Goal: Task Accomplishment & Management: Manage account settings

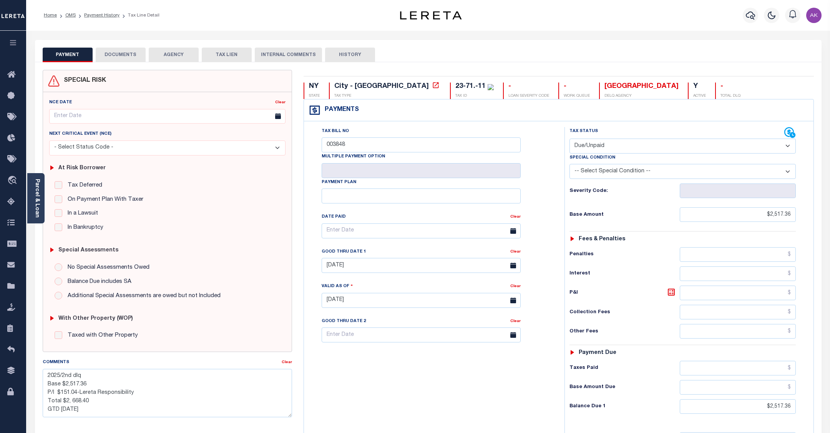
select select "DUE"
click at [108, 16] on link "Payment History" at bounding box center [101, 15] width 35 height 5
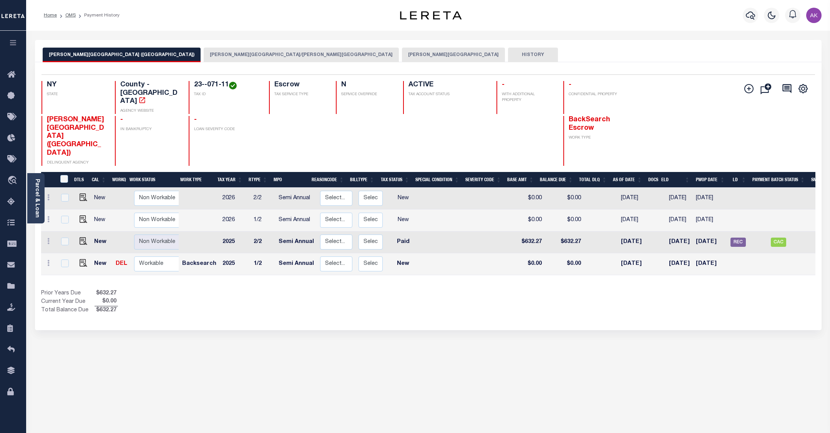
click at [402, 54] on button "GLEN COVE CITY" at bounding box center [453, 55] width 103 height 15
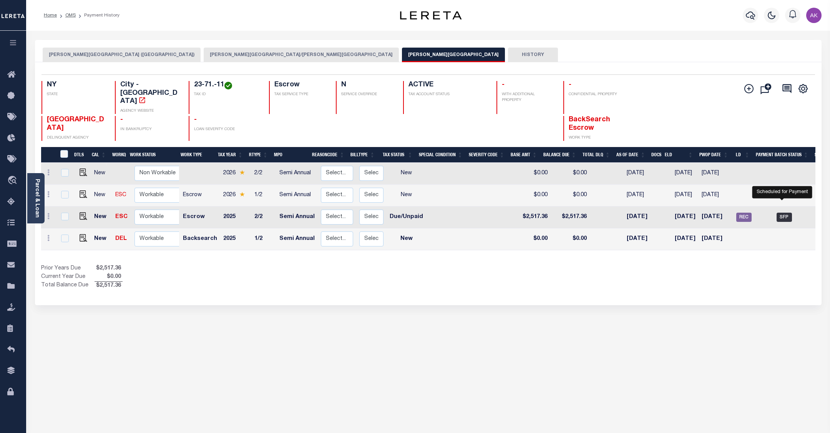
click at [780, 213] on span "SFP" at bounding box center [784, 217] width 15 height 9
checkbox input "true"
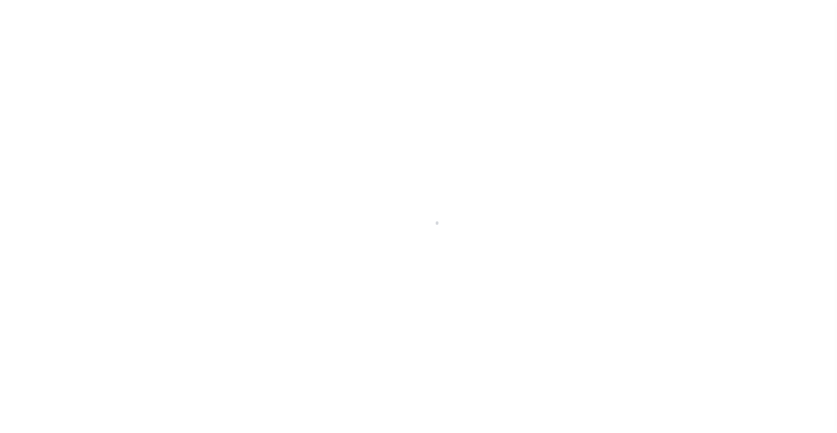
select select "SFP"
select select "37"
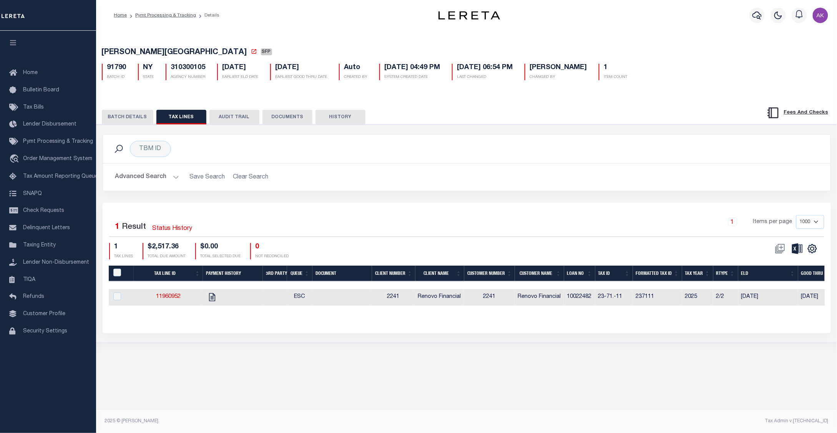
click at [119, 116] on button "BATCH DETAILS" at bounding box center [127, 117] width 51 height 15
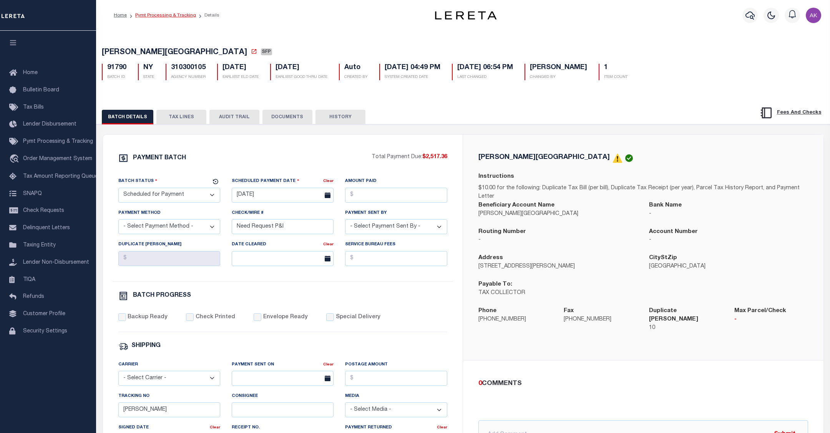
click at [177, 13] on link "Pymt Processing & Tracking" at bounding box center [165, 15] width 61 height 5
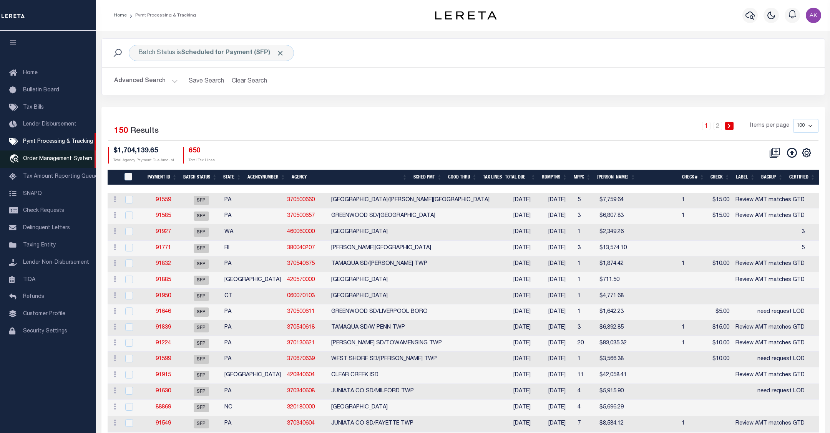
click at [72, 160] on span "Order Management System" at bounding box center [57, 158] width 69 height 5
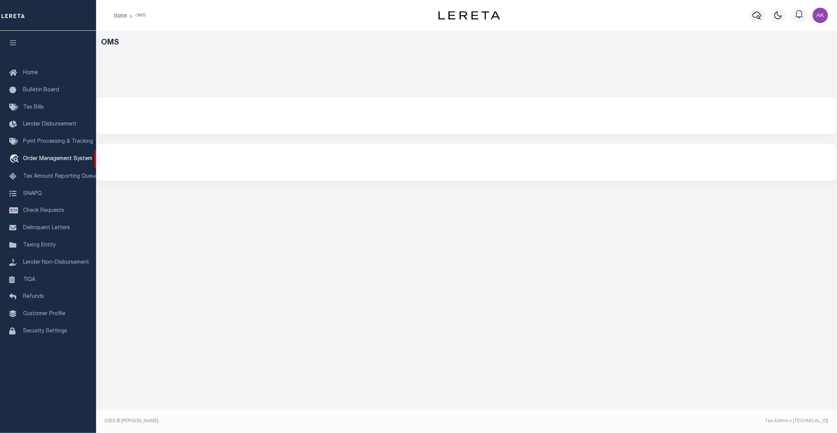
select select "200"
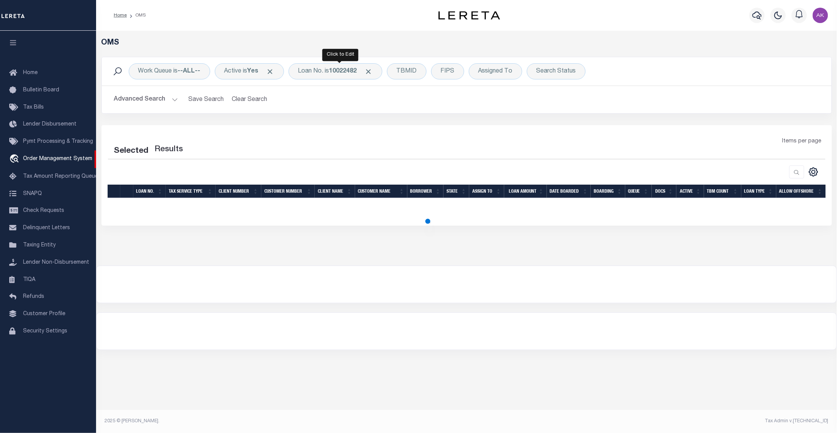
select select "200"
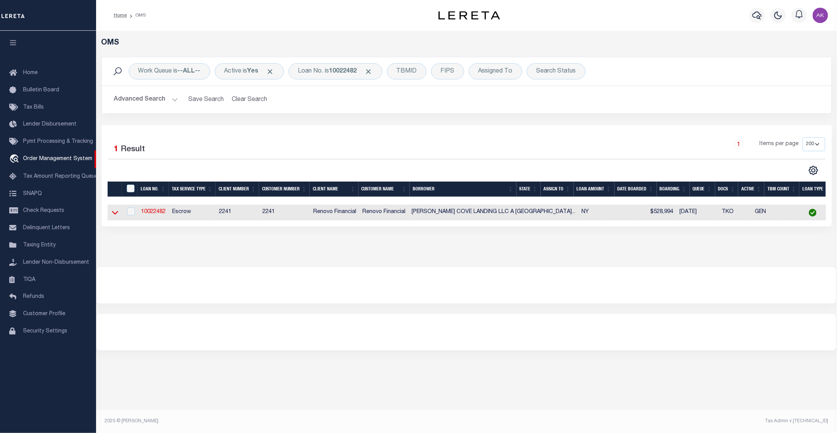
click at [116, 216] on icon at bounding box center [115, 213] width 7 height 8
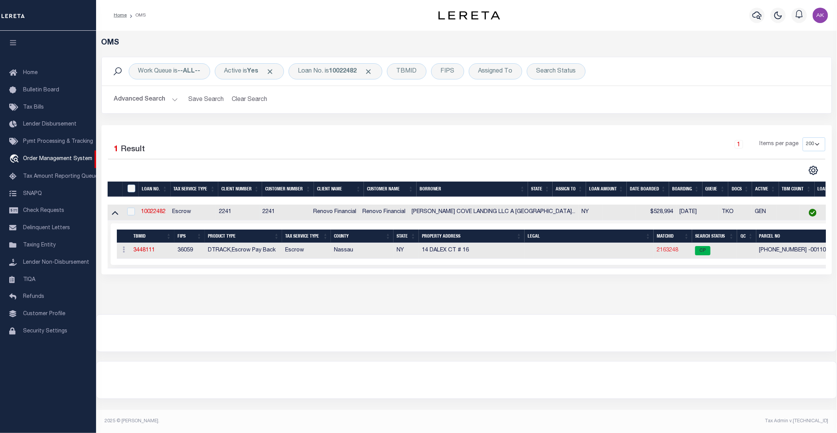
click at [657, 253] on link "2163248" at bounding box center [668, 250] width 22 height 5
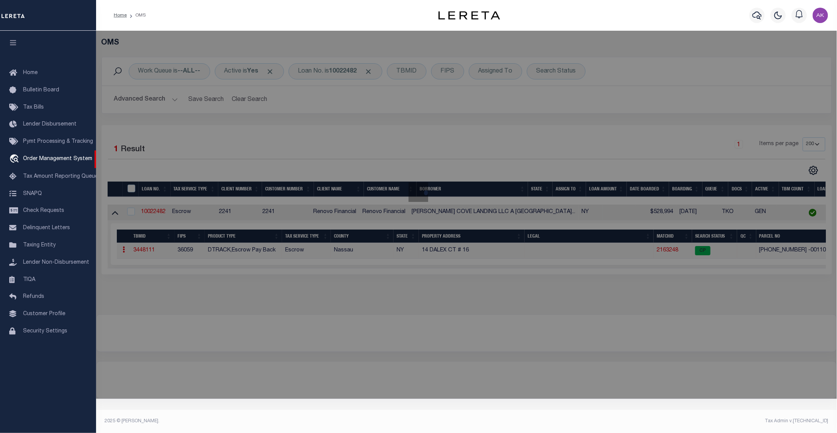
checkbox input "false"
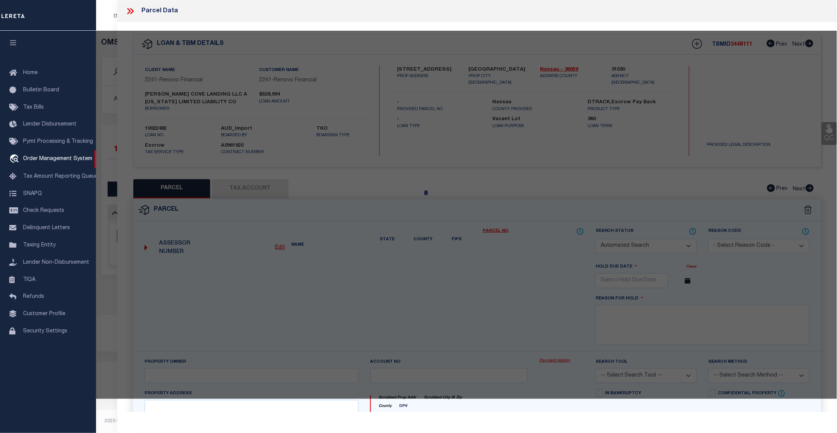
select select "CP"
type input "[PERSON_NAME] & [PERSON_NAME]"
select select "ATL"
select select "ADD"
type input "[STREET_ADDRESS]"
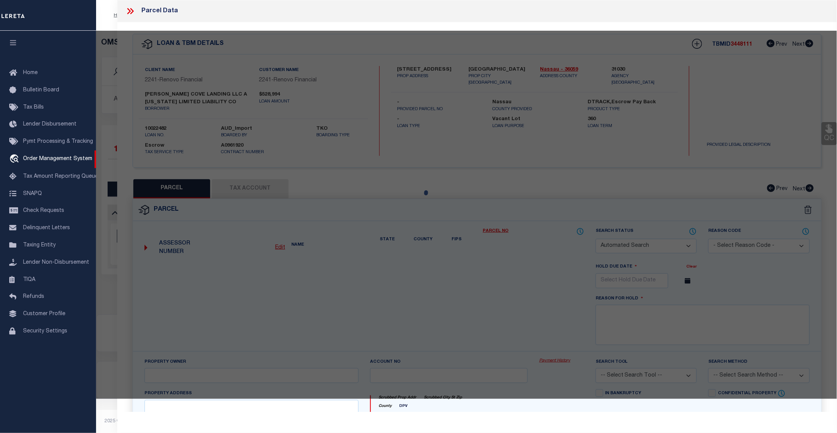
checkbox input "false"
type input "[GEOGRAPHIC_DATA], [GEOGRAPHIC_DATA] 11542"
type textarea "TOWN #4 SCH DIST 005"
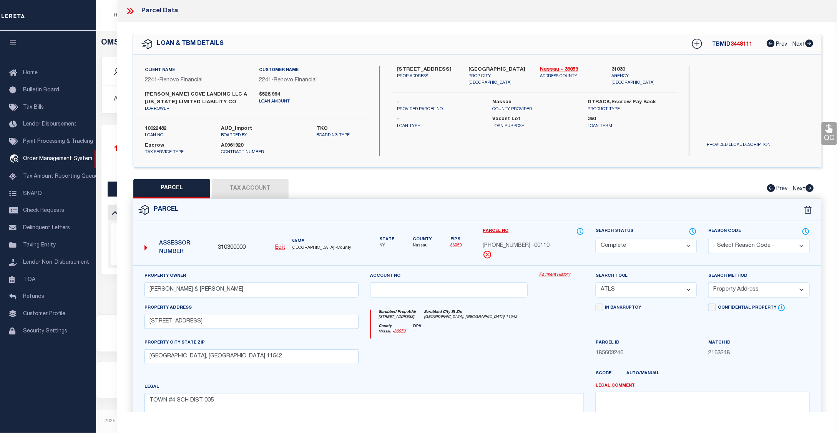
click at [558, 277] on link "Payment History" at bounding box center [561, 275] width 45 height 7
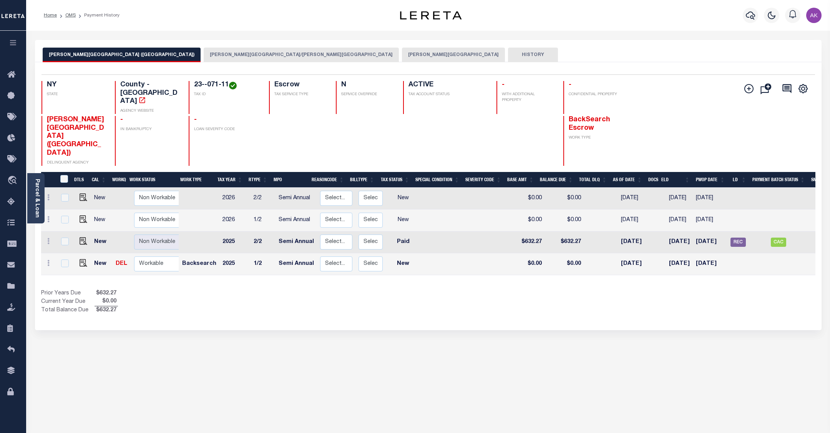
click at [402, 54] on button "[PERSON_NAME][GEOGRAPHIC_DATA]" at bounding box center [453, 55] width 103 height 15
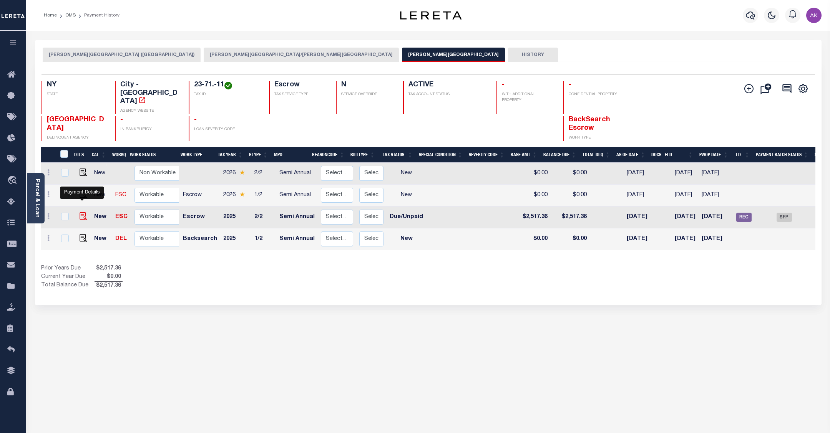
click at [83, 213] on img "" at bounding box center [84, 217] width 8 height 8
checkbox input "true"
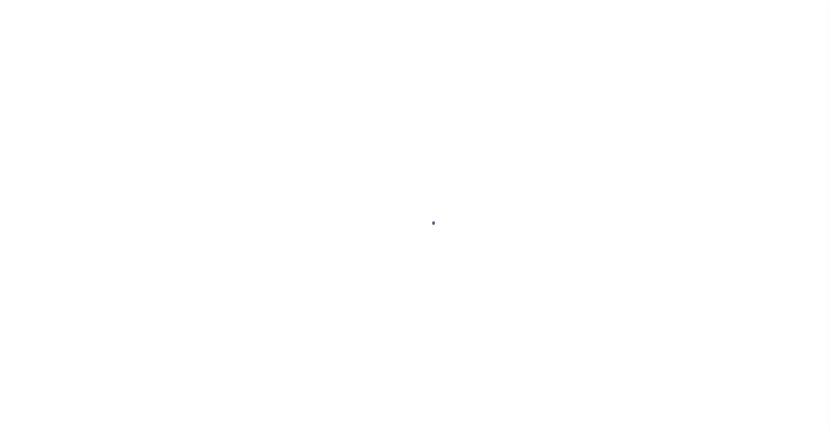
select select "DUE"
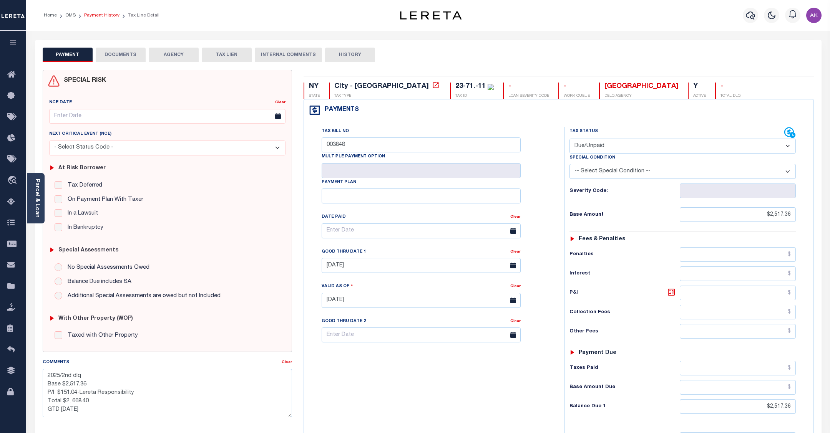
click at [107, 14] on link "Payment History" at bounding box center [101, 15] width 35 height 5
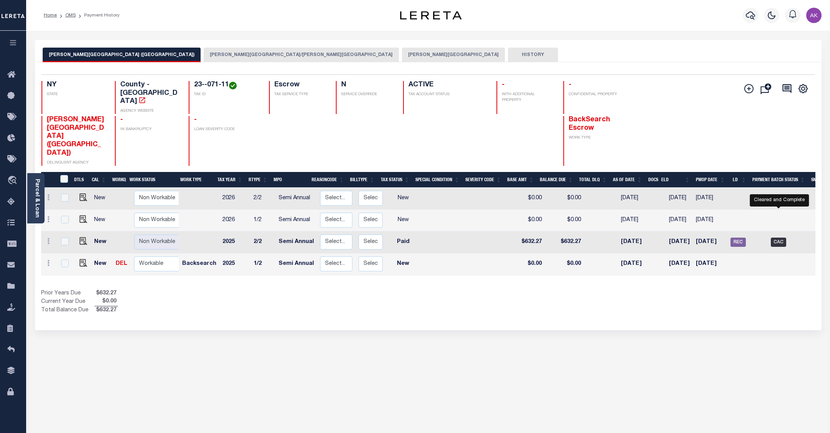
click at [779, 238] on span "CAC" at bounding box center [778, 242] width 15 height 9
checkbox input "true"
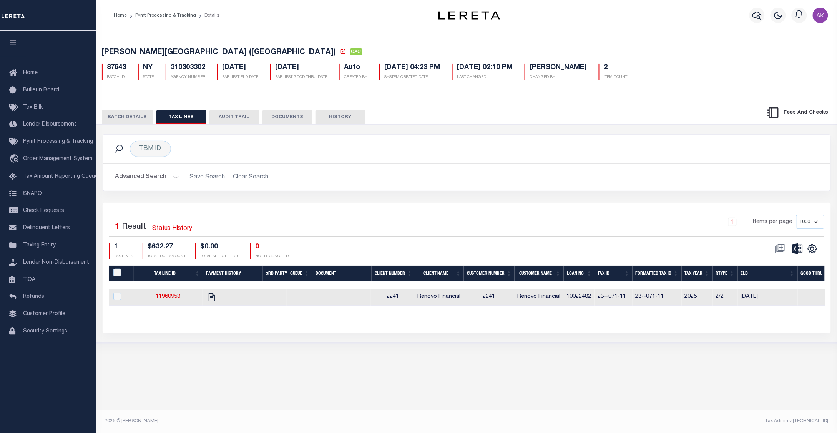
click at [124, 119] on button "BATCH DETAILS" at bounding box center [127, 117] width 51 height 15
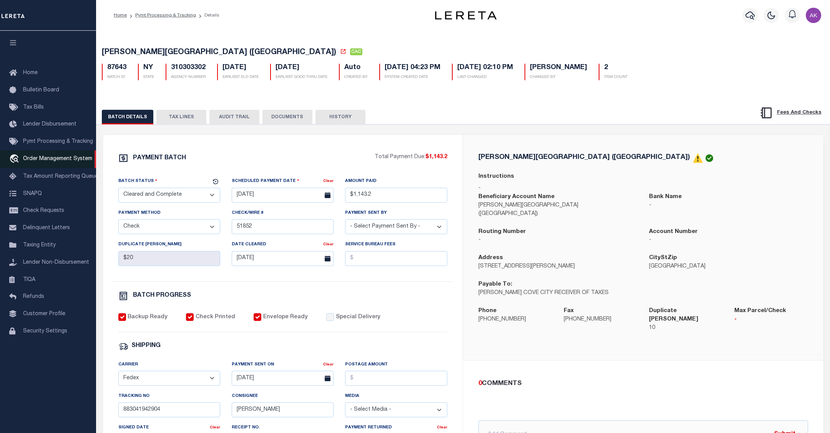
click at [42, 160] on span "Order Management System" at bounding box center [57, 158] width 69 height 5
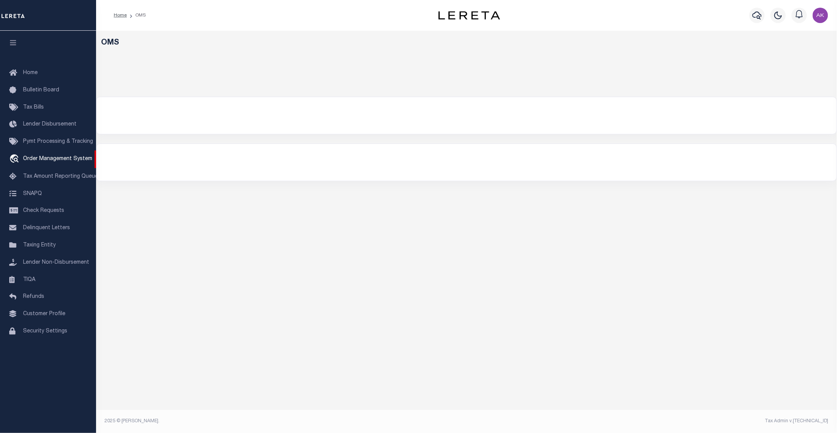
select select "200"
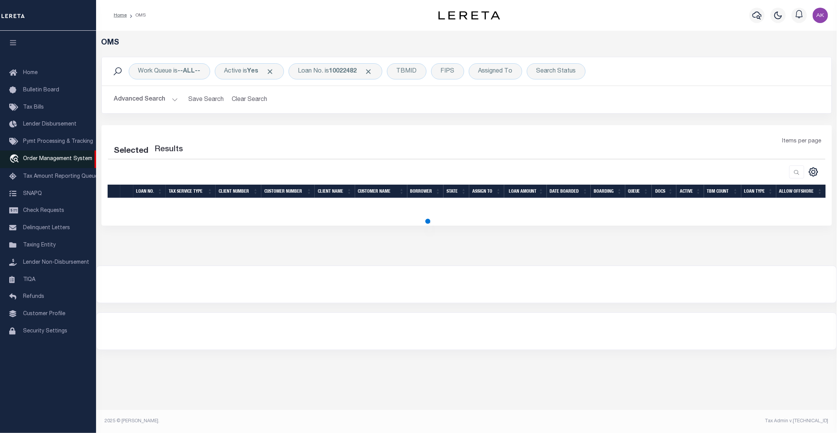
select select "200"
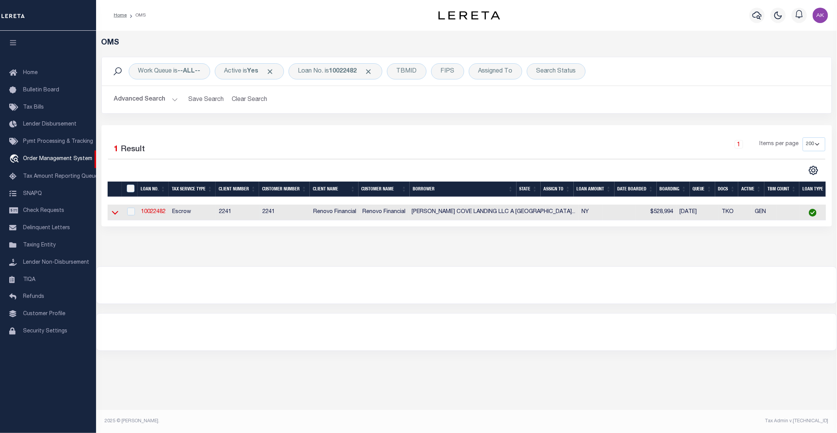
click at [115, 214] on icon at bounding box center [115, 213] width 7 height 8
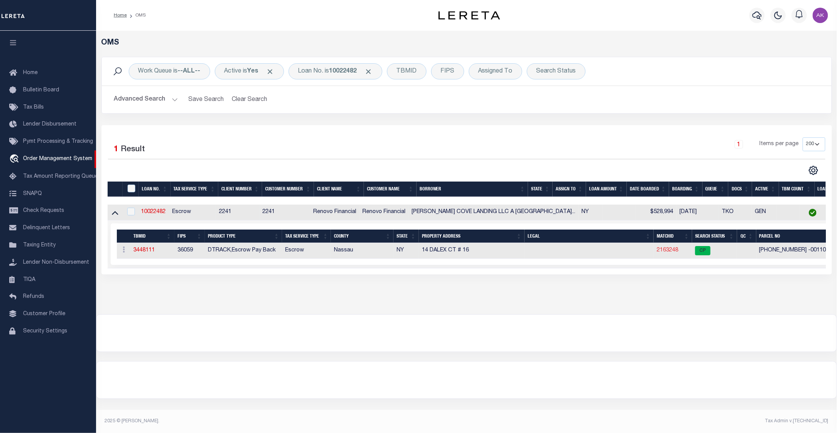
click at [657, 252] on link "2163248" at bounding box center [668, 250] width 22 height 5
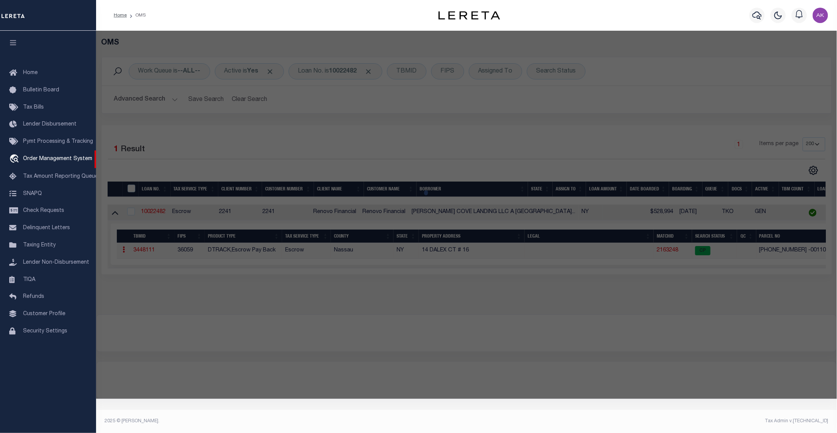
checkbox input "false"
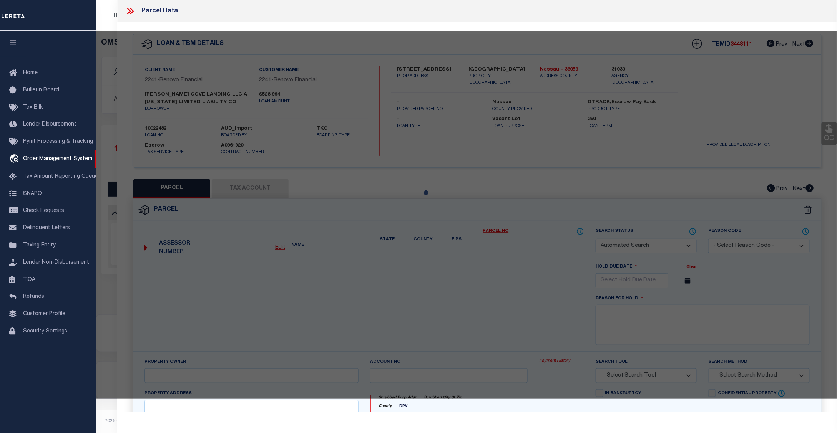
select select "CP"
type input "PIRONI,ANGELO & SILVANA"
select select "ATL"
select select "ADD"
type input "14 DALEX CT , #16"
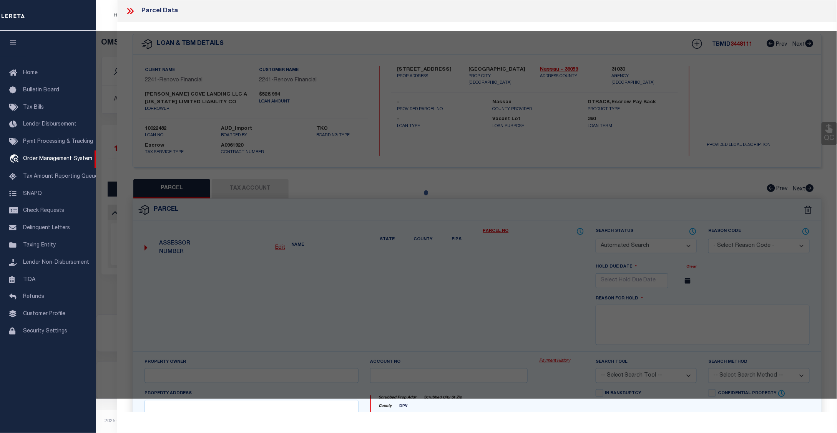
checkbox input "false"
type input "GLEN COVE, NY 11542"
type textarea "TOWN #4 SCH DIST 005"
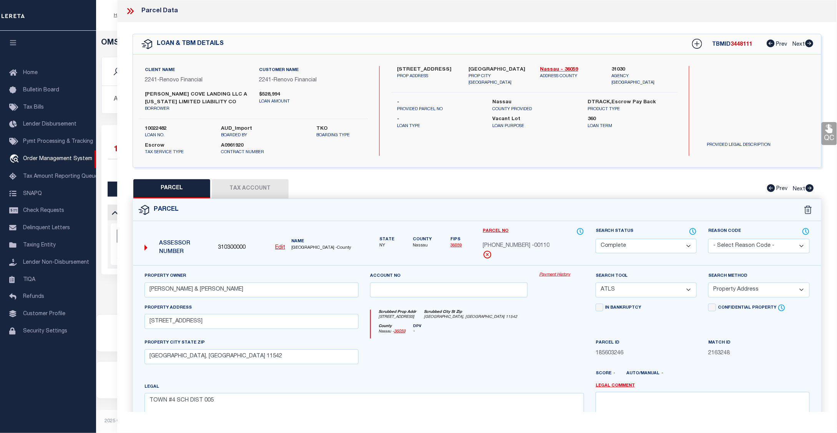
click at [546, 274] on link "Payment History" at bounding box center [561, 275] width 45 height 7
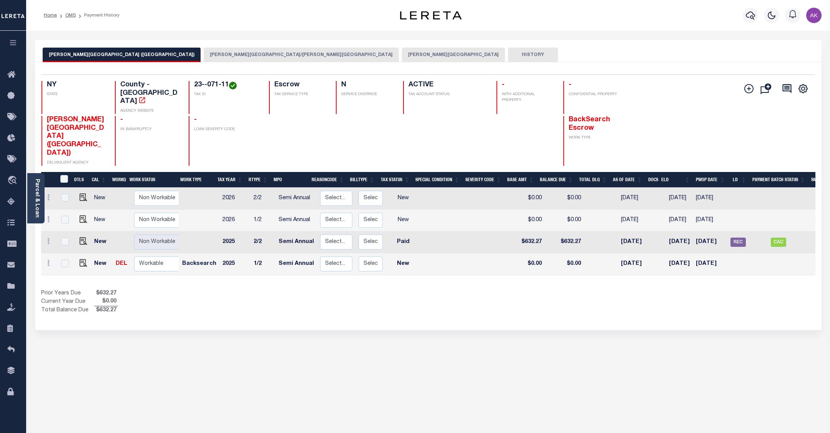
click at [402, 54] on button "[PERSON_NAME][GEOGRAPHIC_DATA]" at bounding box center [453, 55] width 103 height 15
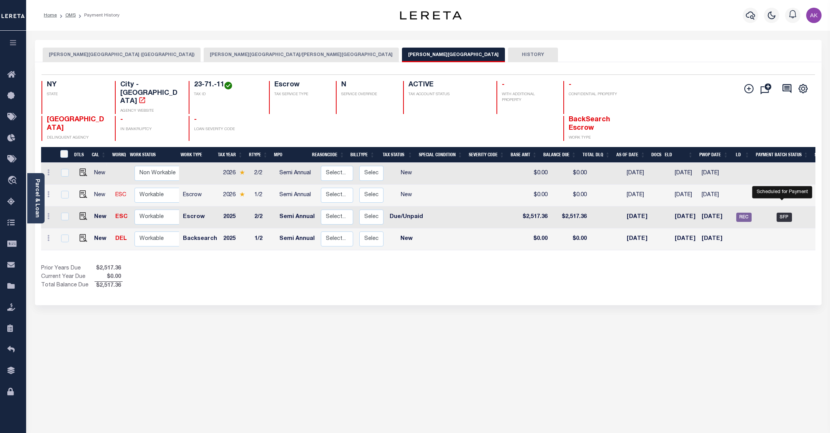
click at [781, 213] on span "SFP" at bounding box center [784, 217] width 15 height 9
checkbox input "true"
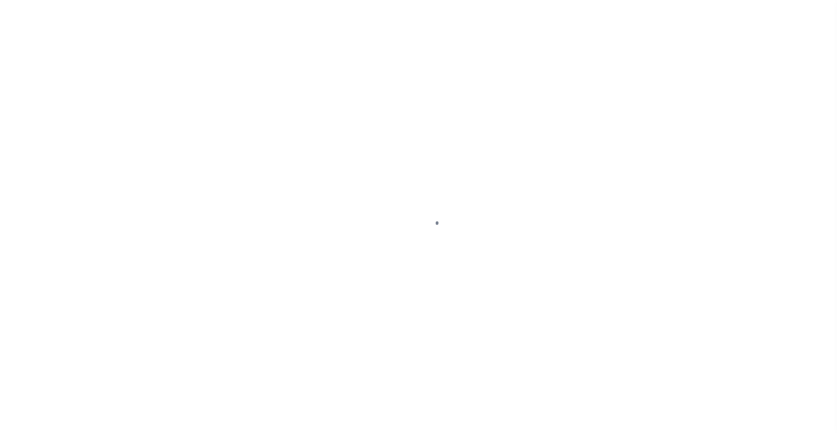
select select "SFP"
select select "37"
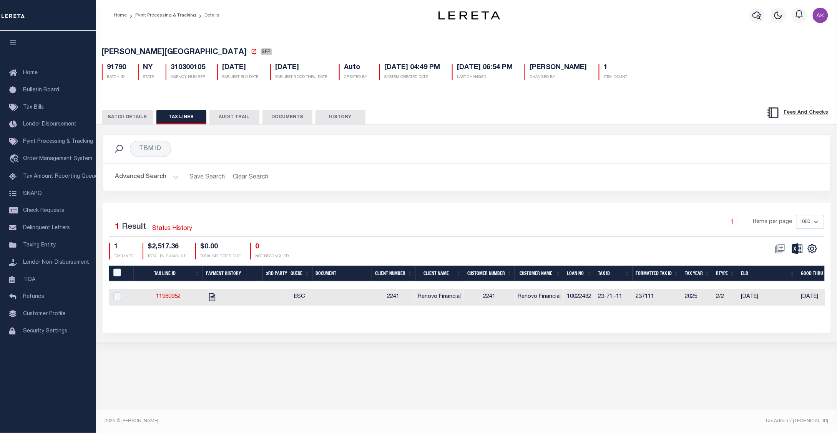
click at [131, 119] on button "BATCH DETAILS" at bounding box center [127, 117] width 51 height 15
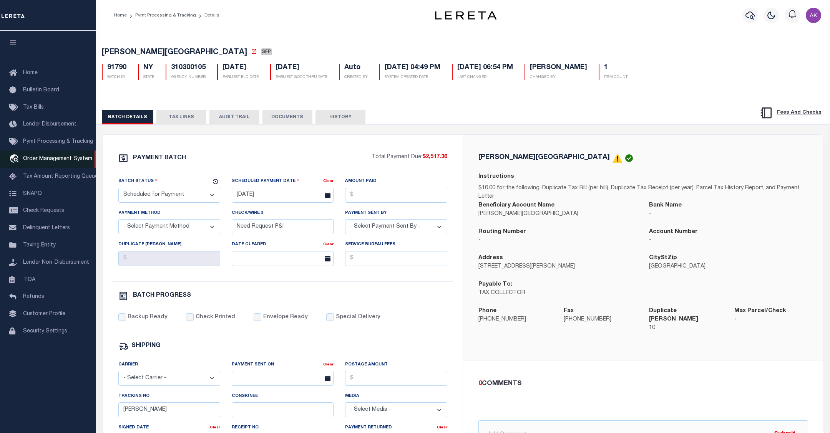
click at [37, 162] on span "Order Management System" at bounding box center [57, 158] width 69 height 5
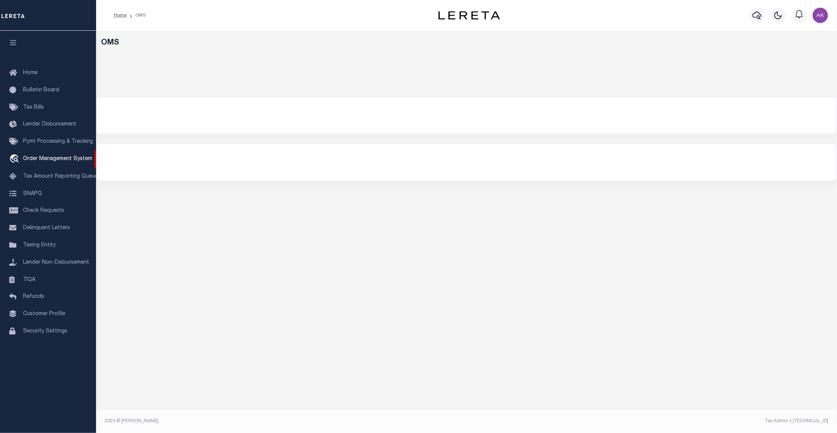
select select "200"
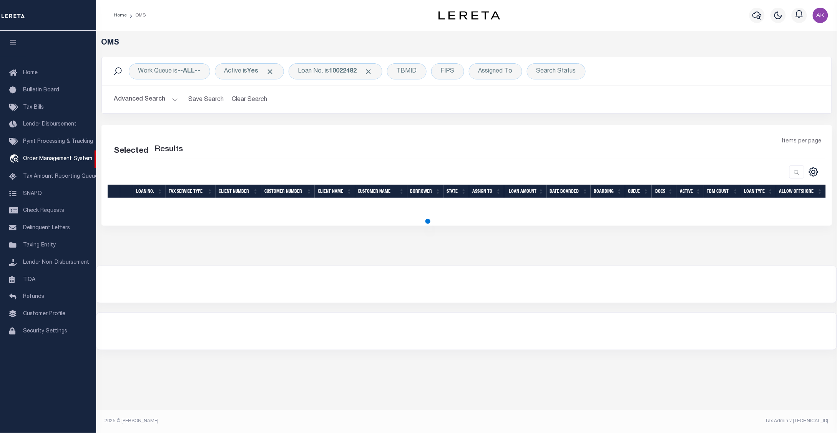
select select "200"
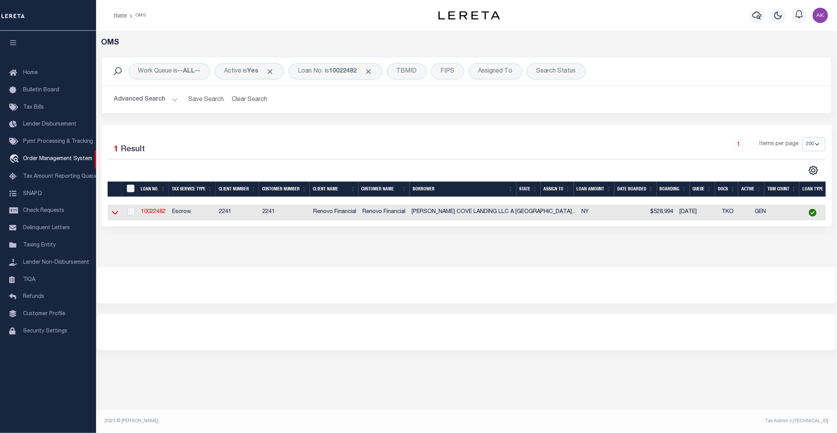
click at [114, 214] on icon at bounding box center [115, 213] width 7 height 8
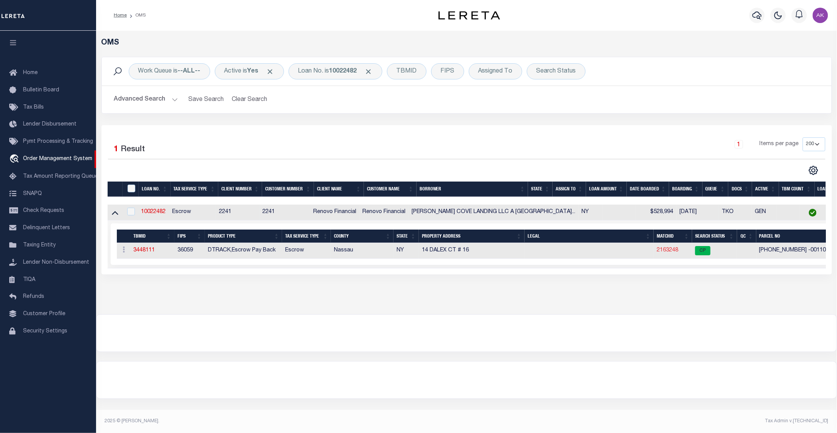
click at [657, 251] on link "2163248" at bounding box center [668, 250] width 22 height 5
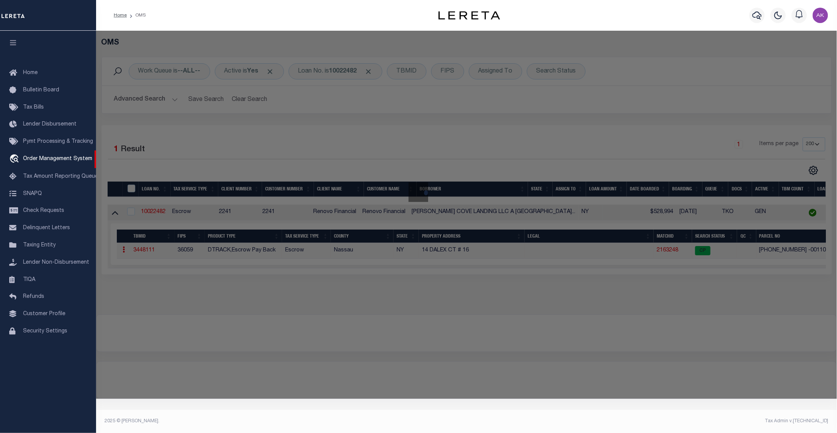
checkbox input "false"
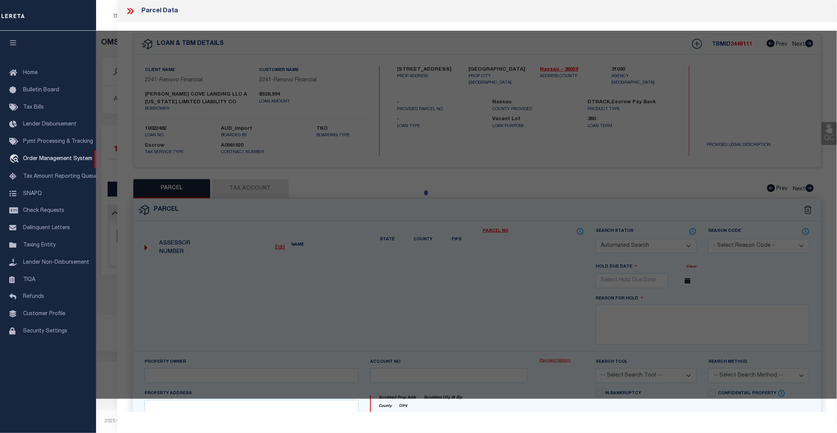
select select "CP"
type input "PIRONI,ANGELO & SILVANA"
select select "ATL"
select select "ADD"
type input "14 DALEX CT , #16"
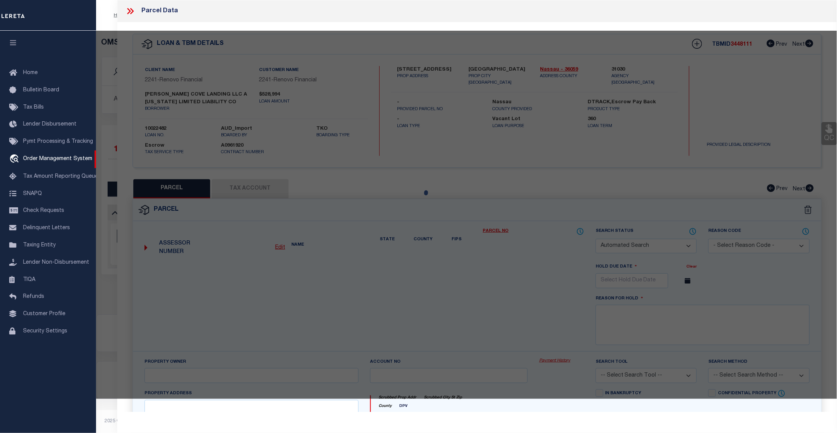
checkbox input "false"
type input "GLEN COVE, NY 11542"
type textarea "TOWN #4 SCH DIST 005"
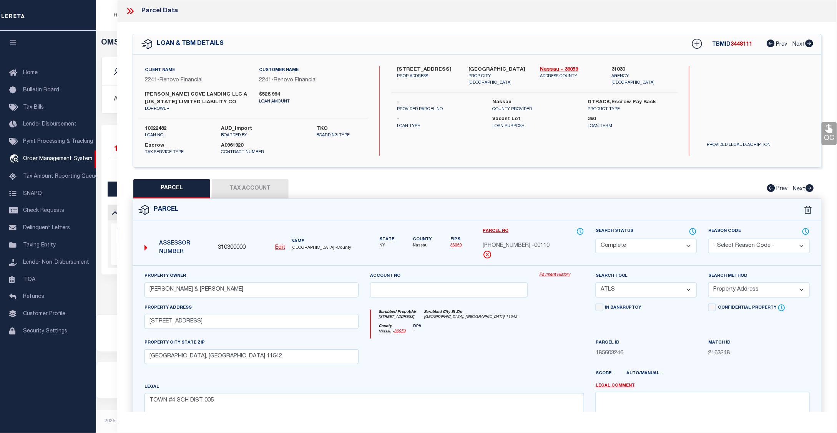
click at [569, 276] on link "Payment History" at bounding box center [561, 275] width 45 height 7
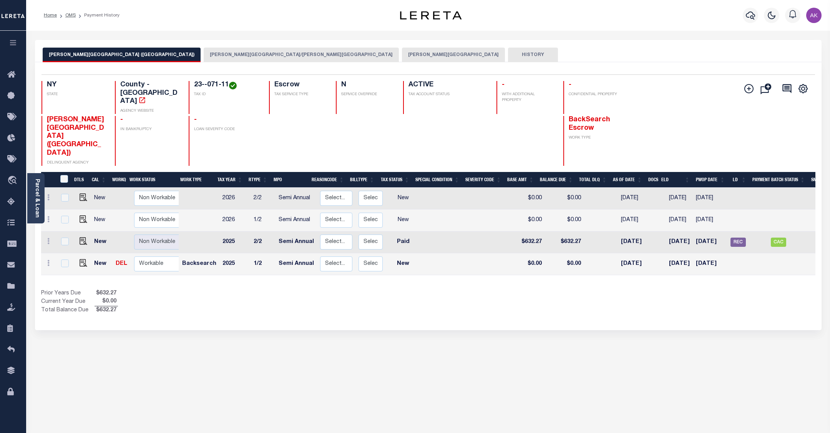
click at [402, 53] on button "[PERSON_NAME][GEOGRAPHIC_DATA]" at bounding box center [453, 55] width 103 height 15
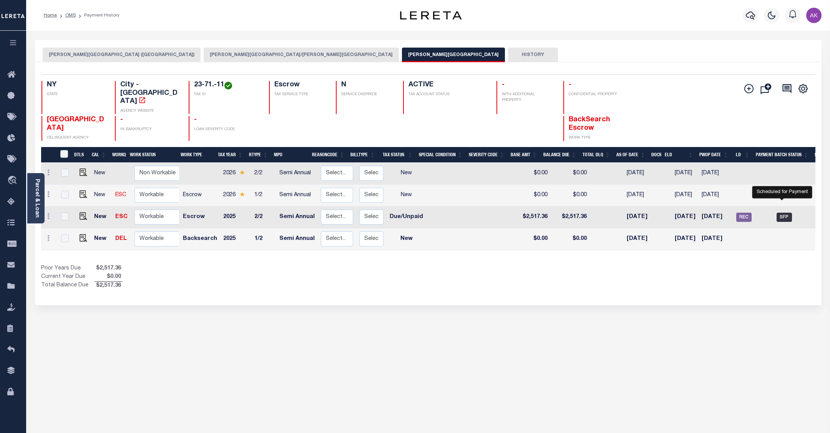
click at [782, 213] on span "SFP" at bounding box center [784, 217] width 15 height 9
checkbox input "true"
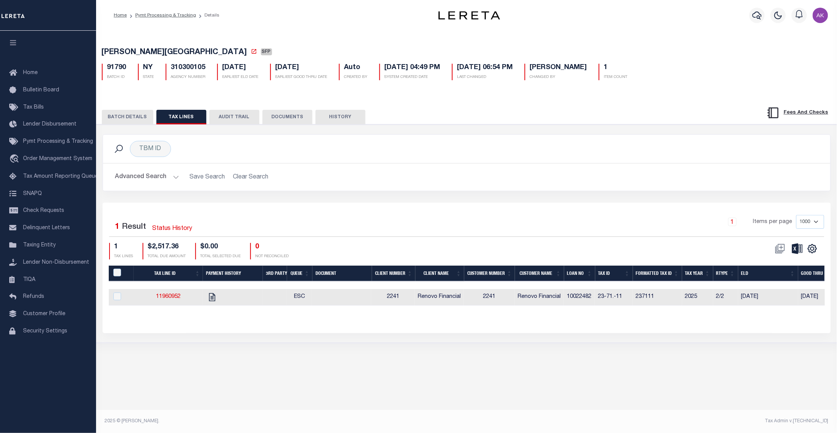
click at [117, 118] on button "BATCH DETAILS" at bounding box center [127, 117] width 51 height 15
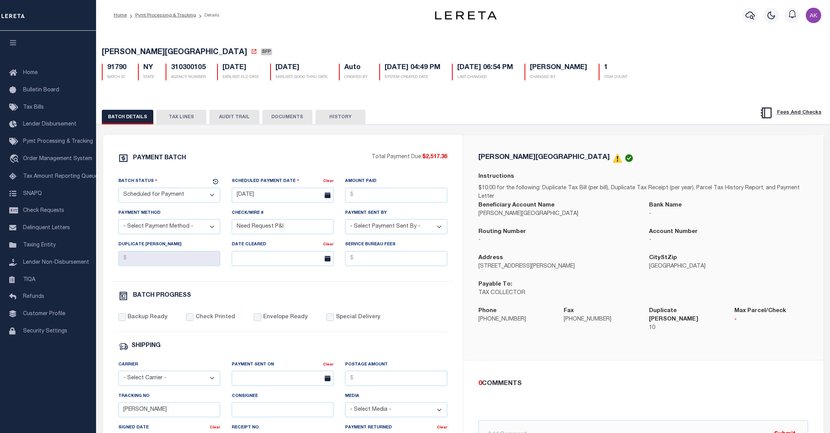
click at [118, 26] on div "Home Pymt Processing & Tracking Details Profile" at bounding box center [463, 15] width 734 height 31
click at [37, 159] on span "Order Management System" at bounding box center [57, 158] width 69 height 5
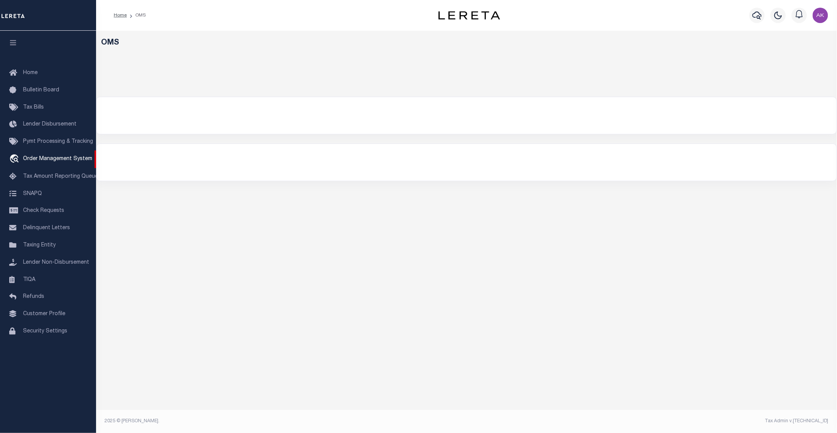
select select "200"
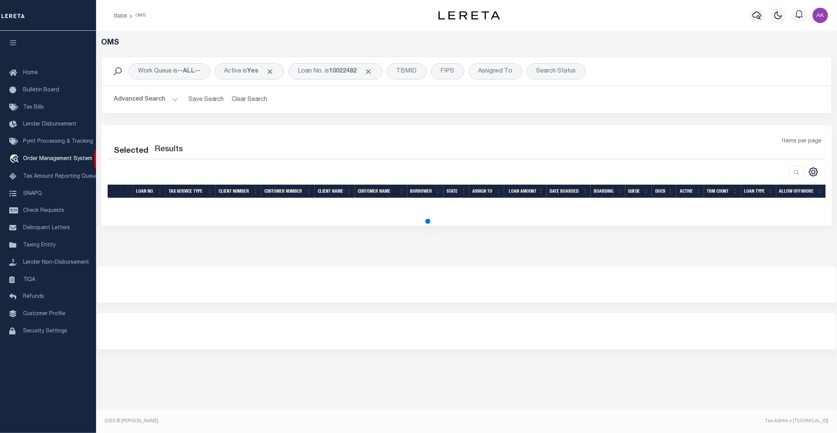
select select "200"
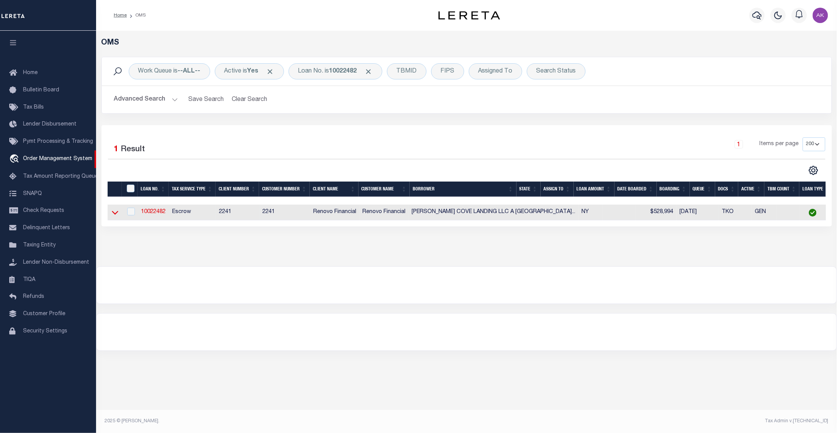
click at [115, 215] on icon at bounding box center [115, 213] width 7 height 4
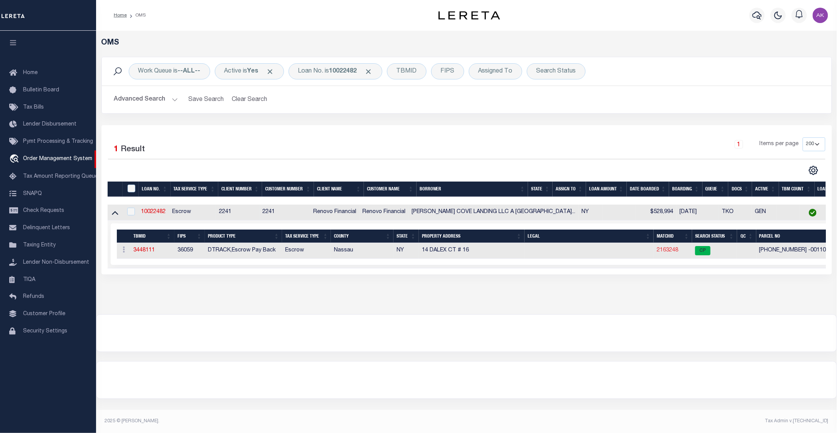
click at [657, 252] on link "2163248" at bounding box center [668, 250] width 22 height 5
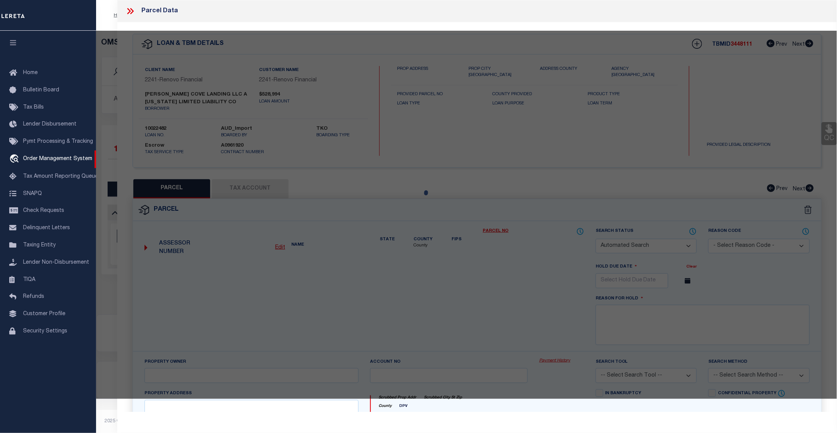
checkbox input "false"
select select "CP"
type input "PIRONI,ANGELO & SILVANA"
select select "ATL"
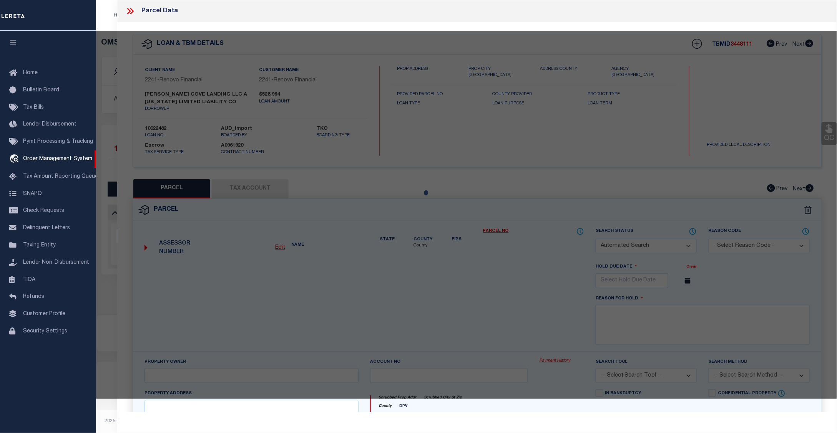
select select "ADD"
type input "14 DALEX CT , #16"
checkbox input "false"
type input "GLEN COVE, NY 11542"
type textarea "TOWN #4 SCH DIST 005"
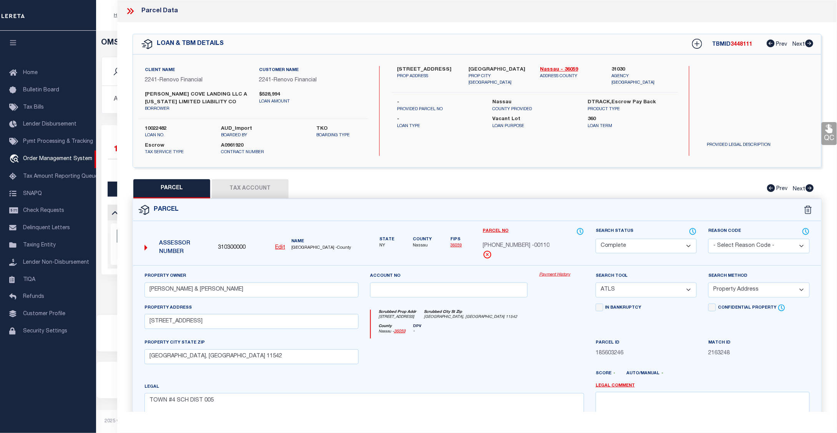
click at [554, 277] on link "Payment History" at bounding box center [561, 275] width 45 height 7
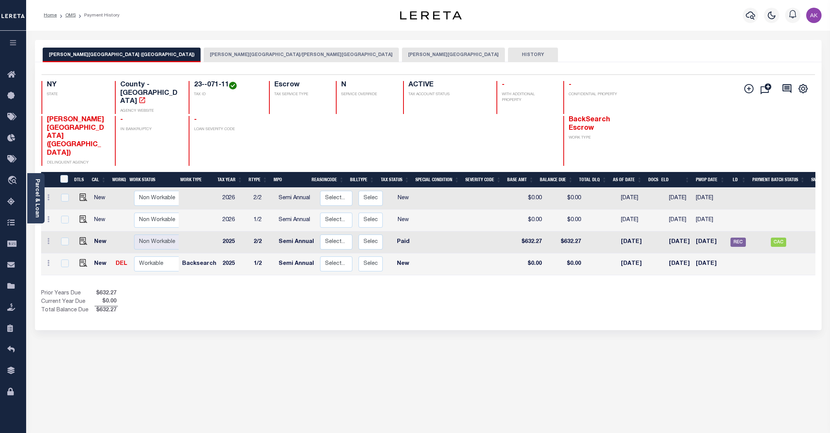
click at [402, 52] on button "[PERSON_NAME][GEOGRAPHIC_DATA]" at bounding box center [453, 55] width 103 height 15
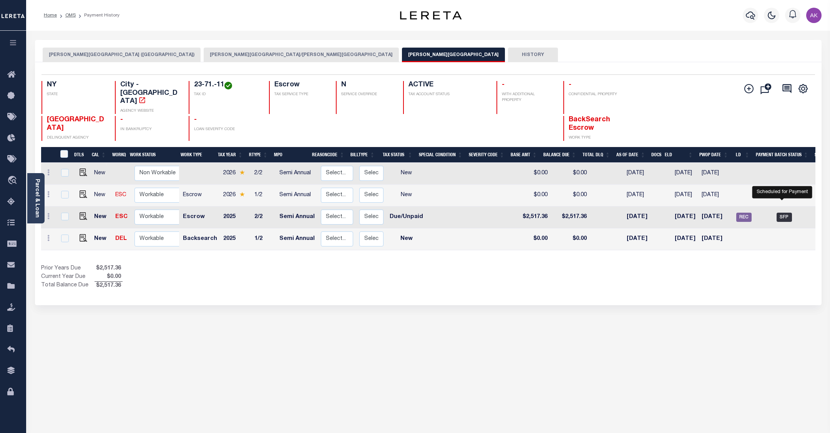
click at [783, 213] on span "SFP" at bounding box center [784, 217] width 15 height 9
checkbox input "true"
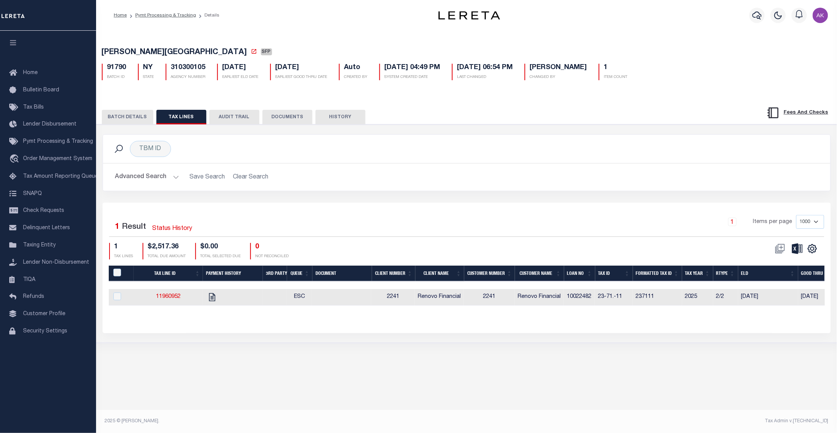
click at [302, 8] on div "Home Pymt Processing & Tracking Details" at bounding box center [259, 15] width 302 height 16
click at [117, 116] on button "BATCH DETAILS" at bounding box center [127, 117] width 51 height 15
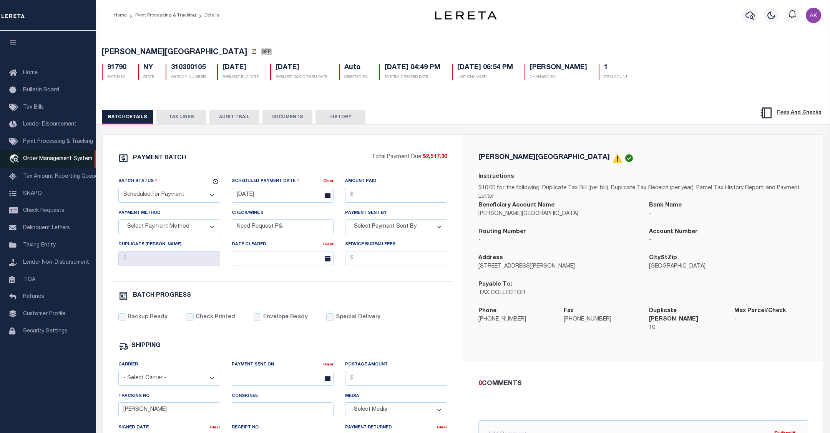
click at [50, 159] on span "Order Management System" at bounding box center [57, 158] width 69 height 5
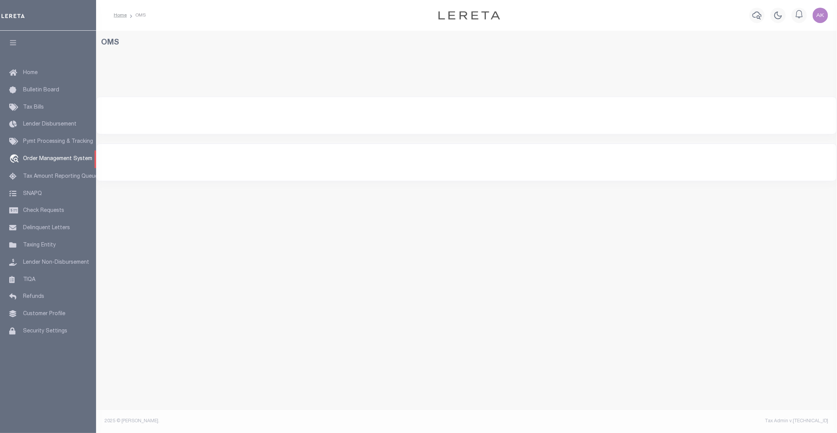
select select "200"
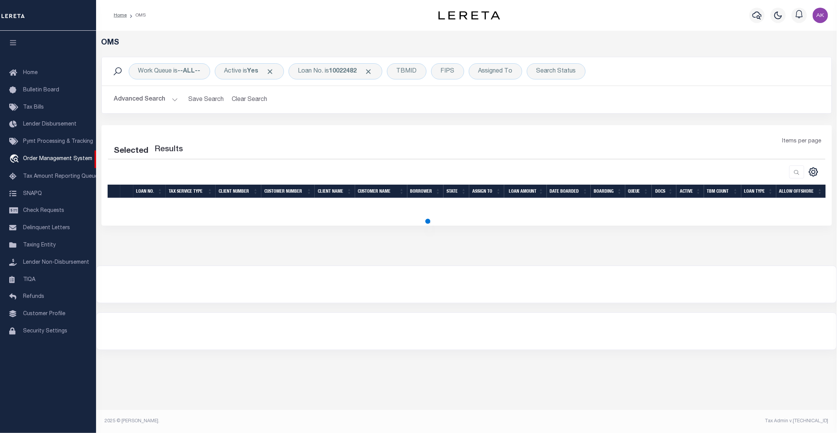
select select "200"
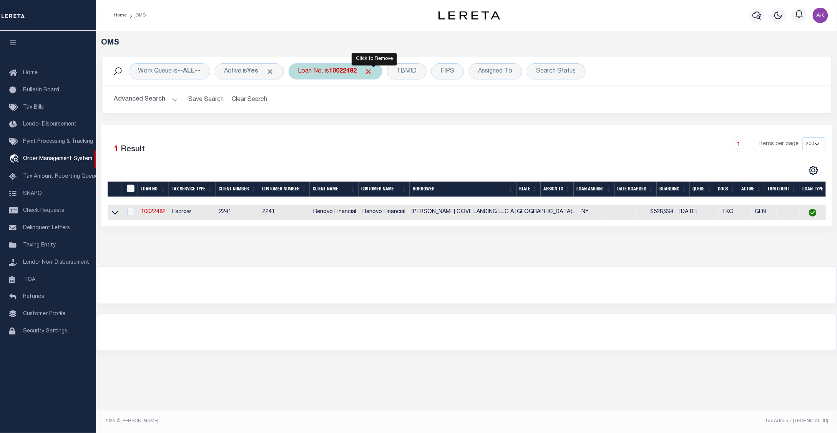
click at [372, 70] on span "Click to Remove" at bounding box center [369, 72] width 8 height 8
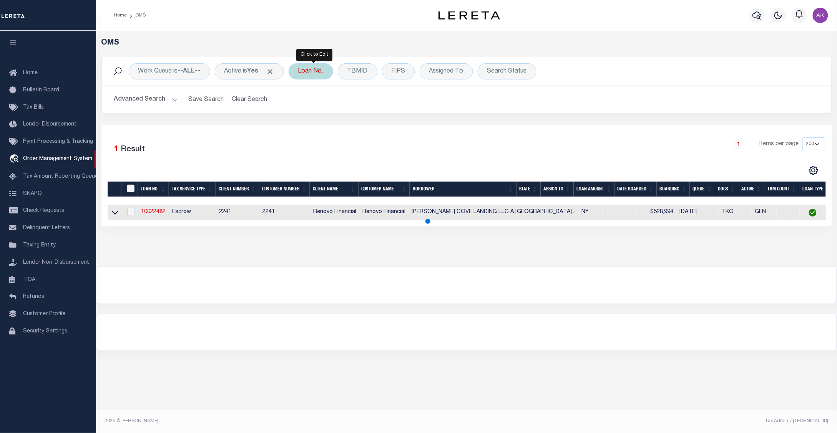
click at [315, 73] on div "Loan No." at bounding box center [311, 71] width 45 height 16
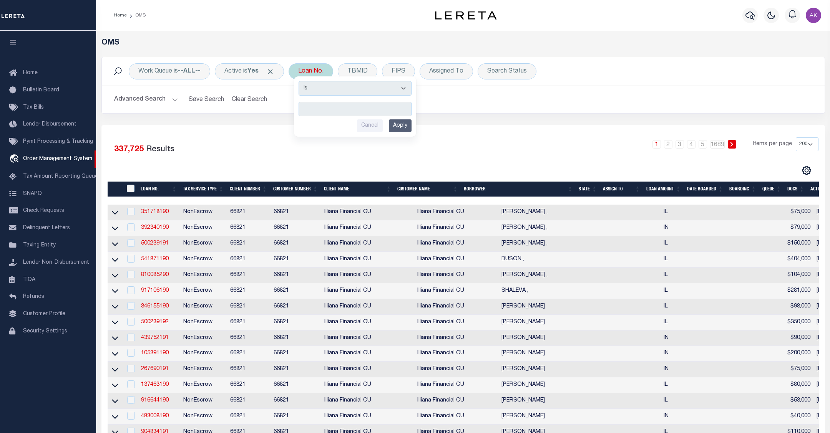
click at [308, 110] on input "text" at bounding box center [355, 109] width 113 height 15
type input "10022398"
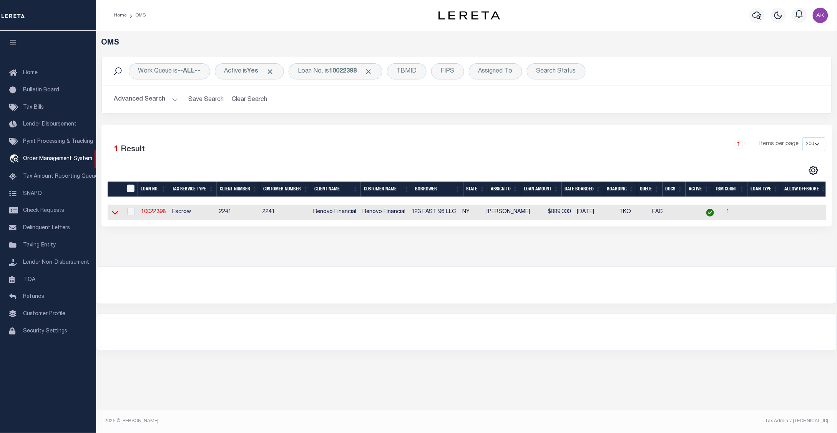
click at [113, 214] on icon at bounding box center [115, 213] width 7 height 4
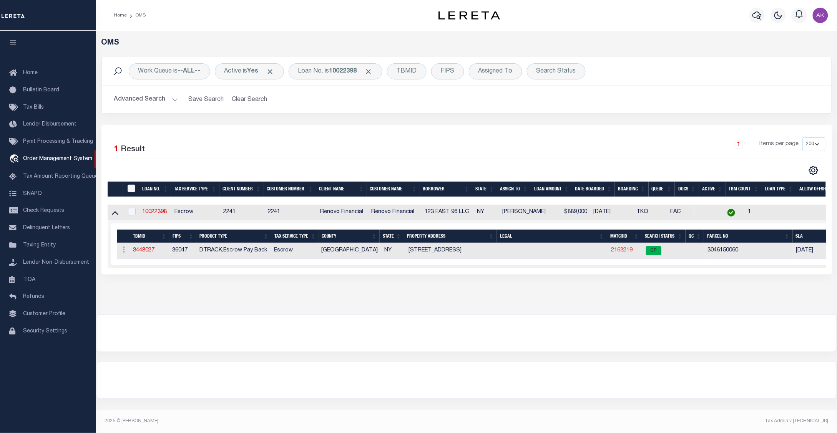
click at [625, 252] on link "2163219" at bounding box center [622, 250] width 22 height 5
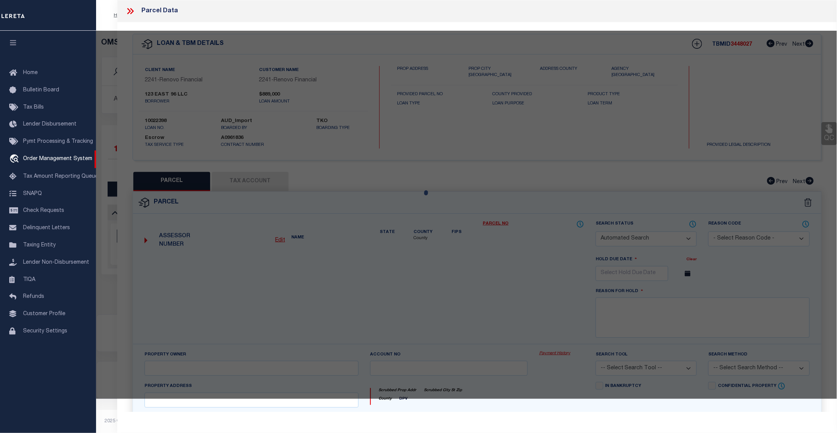
checkbox input "false"
select select "CP"
type input "123 EAST 96 LLC"
select select "AGW"
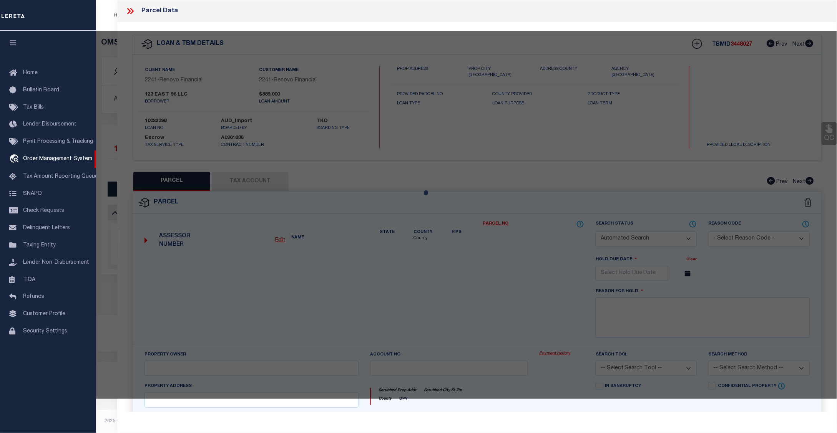
select select "ADD"
type input "123 EAST 96 STREET"
type input "Brooklyn, NY 11212"
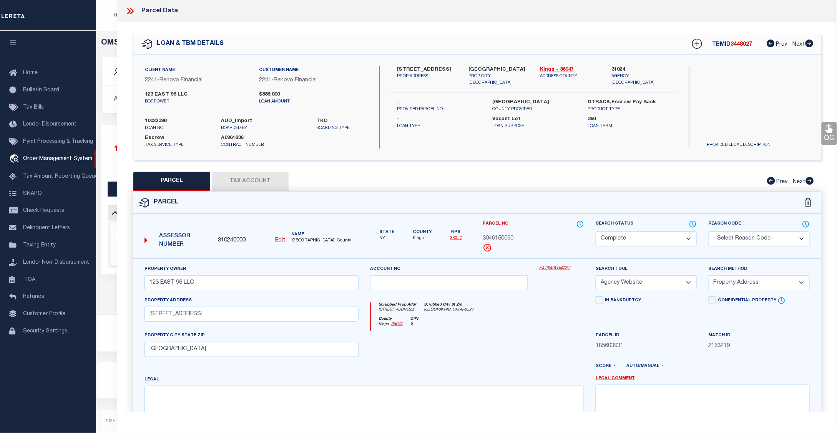
click at [558, 267] on link "Payment History" at bounding box center [561, 268] width 45 height 7
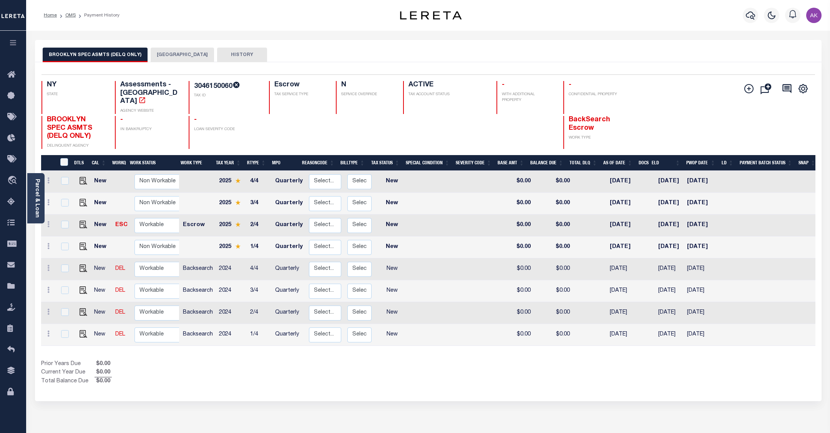
click at [166, 56] on button "[GEOGRAPHIC_DATA]" at bounding box center [182, 55] width 63 height 15
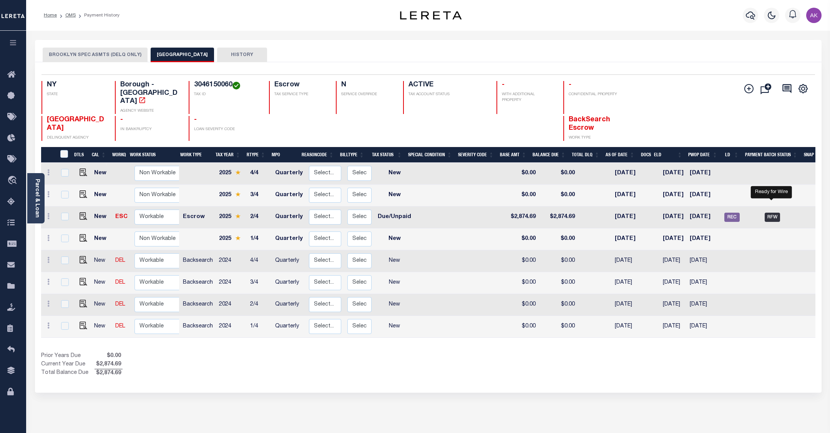
click at [772, 213] on span "RFW" at bounding box center [772, 217] width 15 height 9
checkbox input "true"
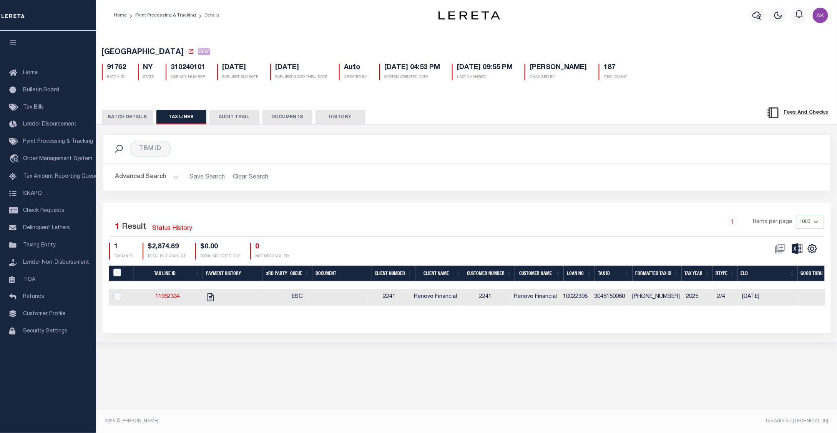
click at [120, 118] on button "BATCH DETAILS" at bounding box center [127, 117] width 51 height 15
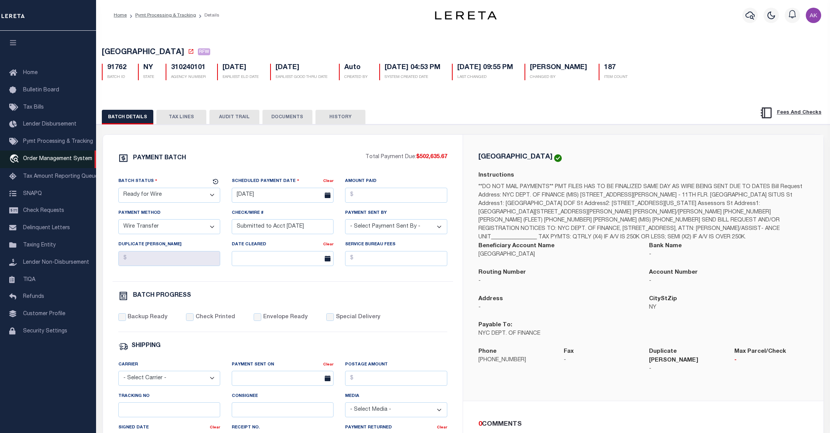
click at [60, 160] on span "Order Management System" at bounding box center [57, 158] width 69 height 5
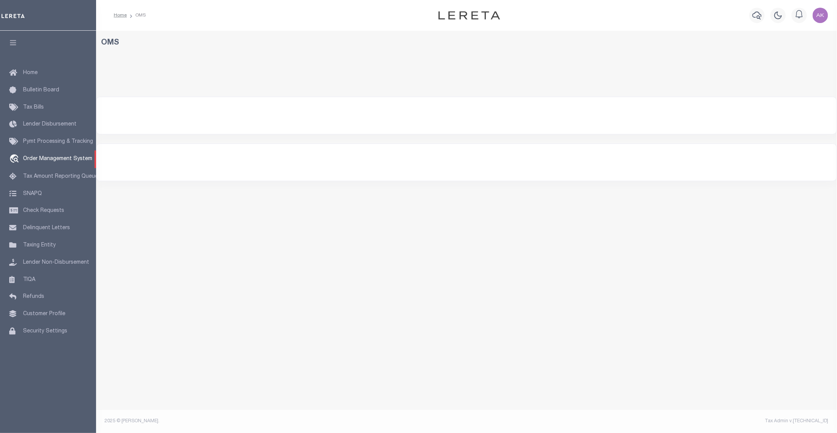
select select "200"
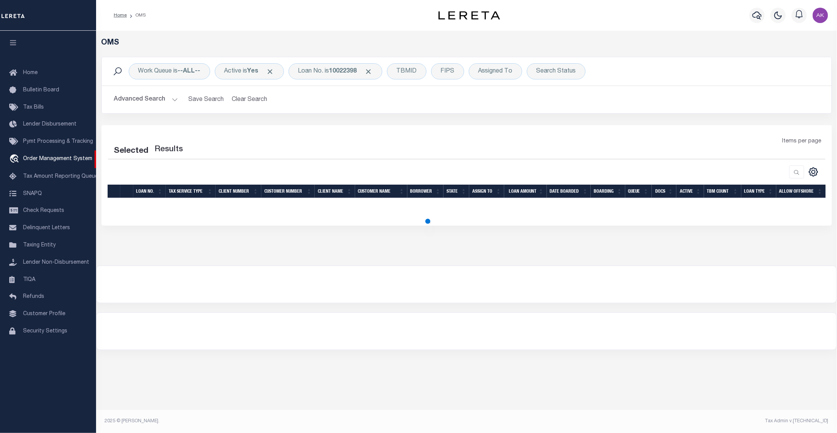
select select "200"
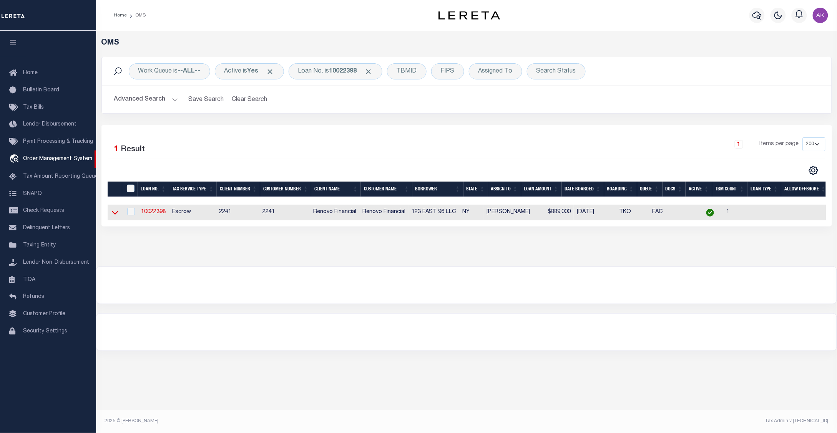
click at [114, 215] on icon at bounding box center [115, 213] width 7 height 4
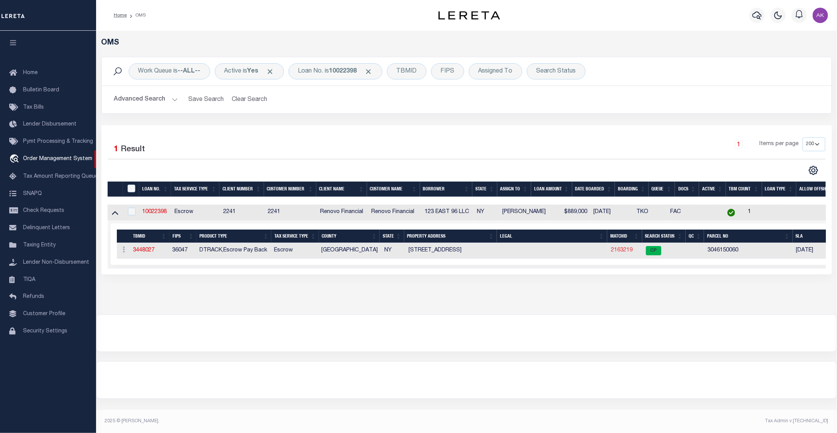
click at [625, 252] on link "2163219" at bounding box center [622, 250] width 22 height 5
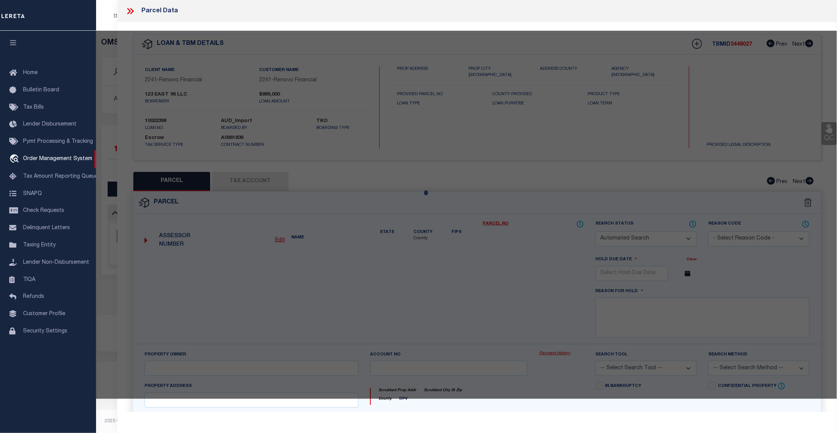
checkbox input "false"
select select "CP"
type input "123 EAST 96 LLC"
select select "AGW"
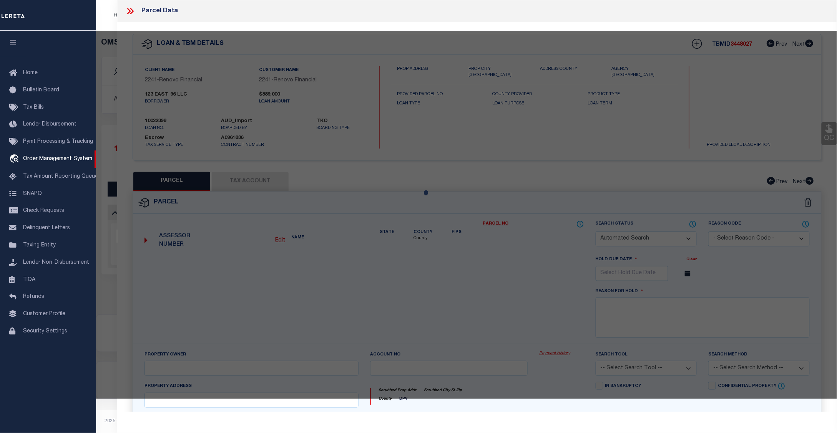
select select "ADD"
type input "123 EAST 96 STREET"
type input "[GEOGRAPHIC_DATA]"
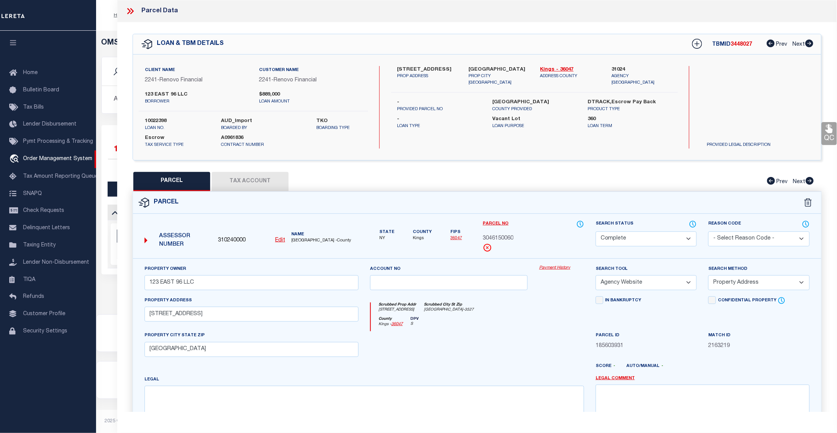
click at [565, 270] on link "Payment History" at bounding box center [561, 268] width 45 height 7
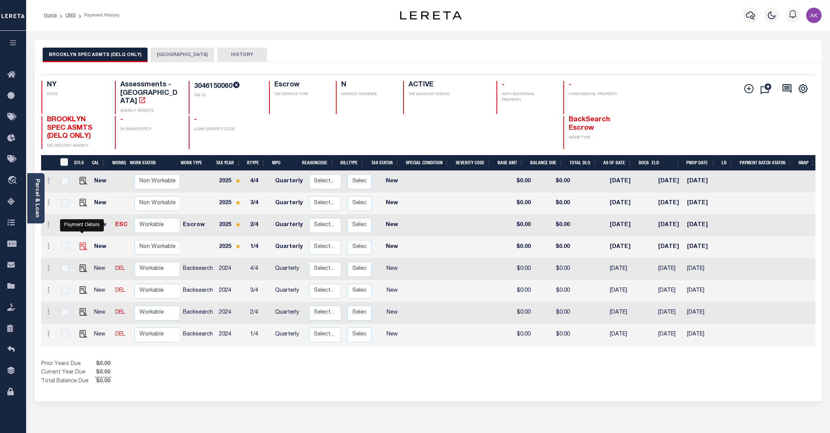
click at [81, 243] on img "" at bounding box center [84, 247] width 8 height 8
checkbox input "true"
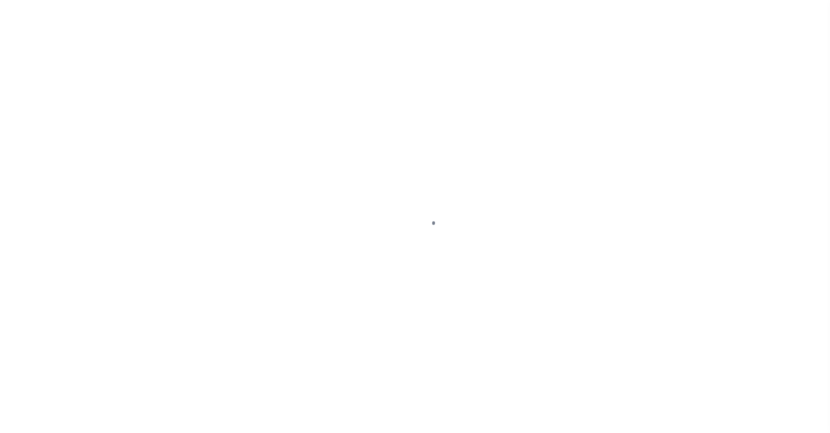
select select "NW2"
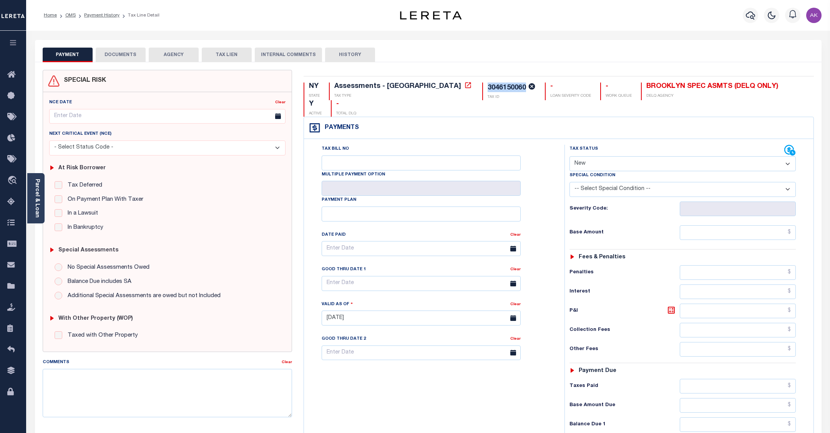
drag, startPoint x: 458, startPoint y: 86, endPoint x: 422, endPoint y: 88, distance: 36.6
click at [488, 88] on div "3046150060" at bounding box center [507, 88] width 38 height 7
copy div "3046150060"
click at [464, 86] on icon at bounding box center [468, 85] width 8 height 8
click at [465, 87] on icon at bounding box center [468, 85] width 6 height 6
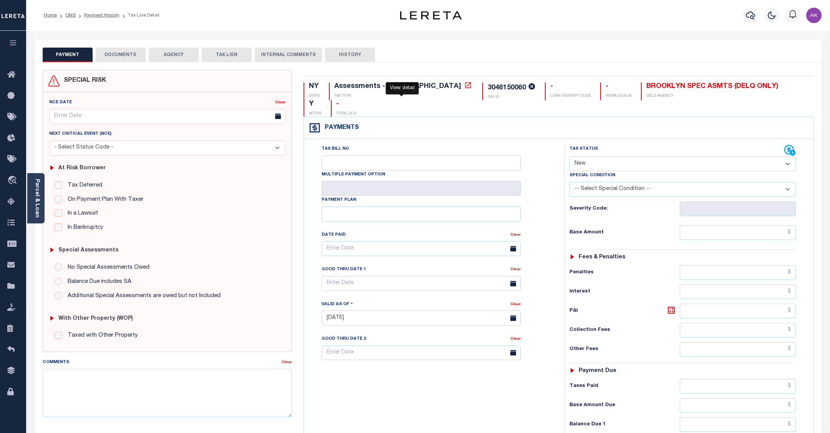
click at [464, 86] on icon at bounding box center [468, 85] width 8 height 8
click at [315, 21] on div "Home OMS Payment History Tax Line Detail" at bounding box center [202, 15] width 328 height 16
click at [464, 85] on icon at bounding box center [468, 85] width 8 height 8
click at [464, 87] on icon at bounding box center [468, 85] width 8 height 8
click at [93, 14] on link "Payment History" at bounding box center [101, 15] width 35 height 5
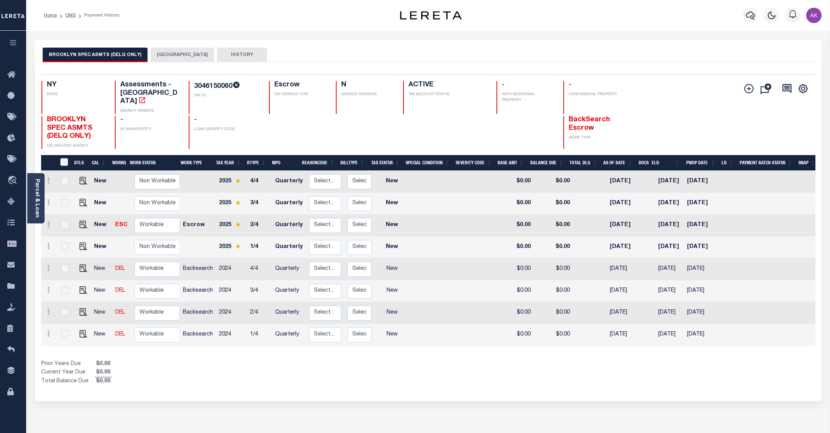
click at [163, 53] on button "[GEOGRAPHIC_DATA]" at bounding box center [182, 55] width 63 height 15
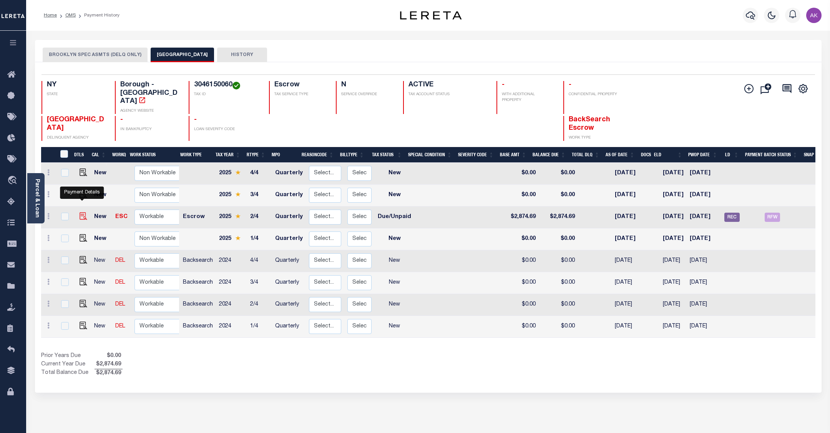
click at [81, 213] on img "" at bounding box center [84, 217] width 8 height 8
checkbox input "true"
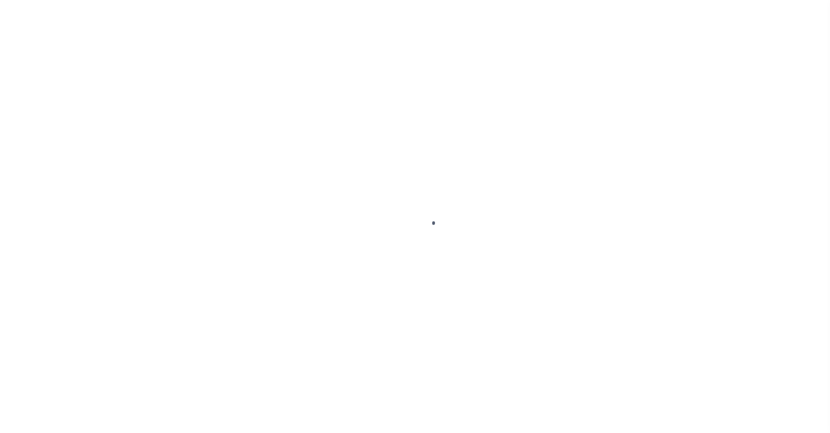
select select "DUE"
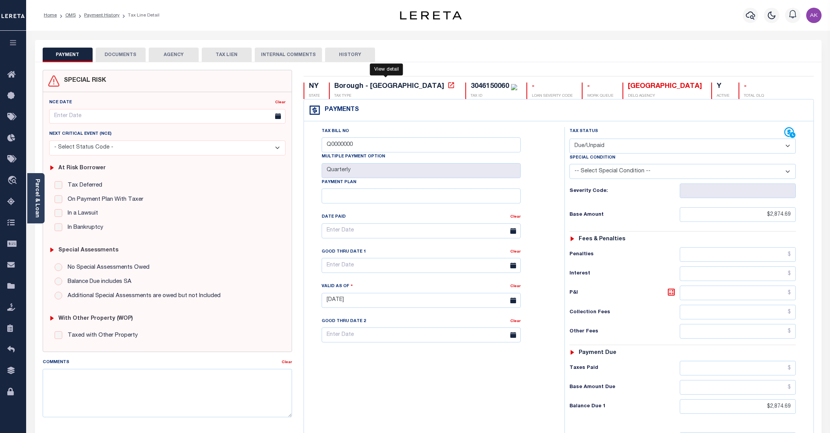
click at [447, 87] on icon at bounding box center [451, 85] width 8 height 8
click at [106, 13] on link "Payment History" at bounding box center [101, 15] width 35 height 5
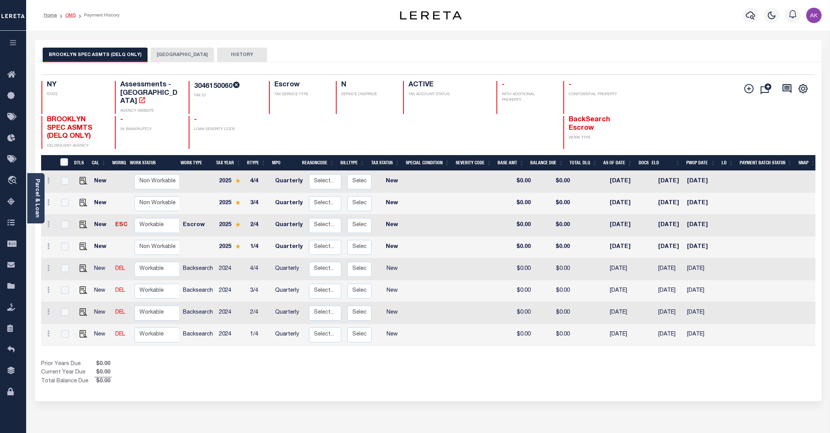
click at [73, 15] on link "OMS" at bounding box center [70, 15] width 10 height 5
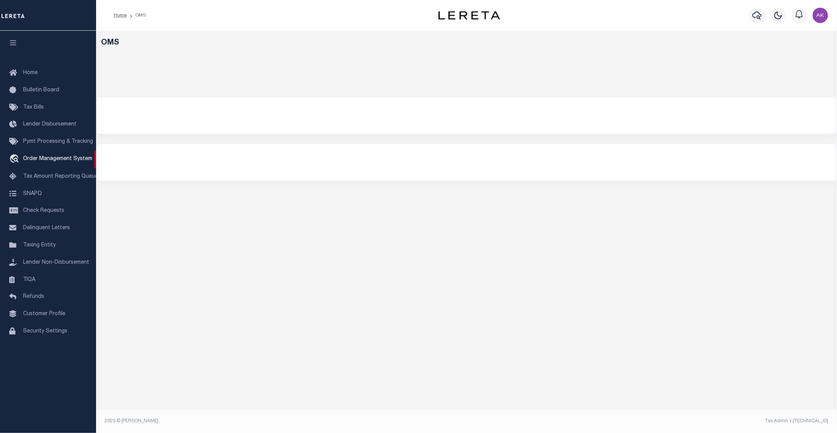
select select "200"
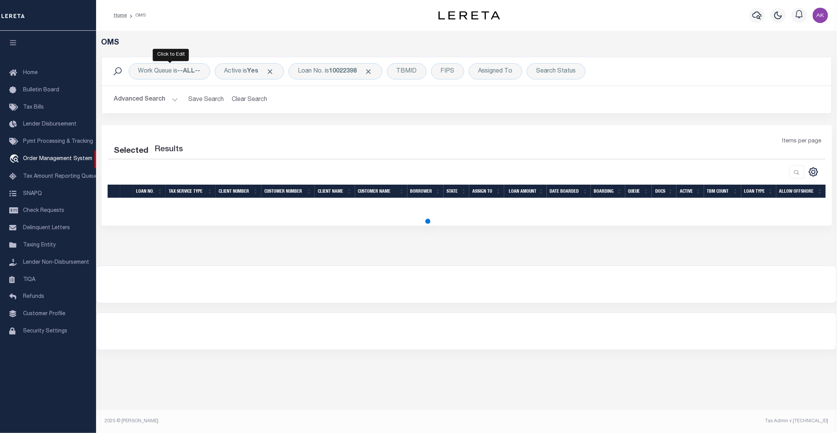
select select "200"
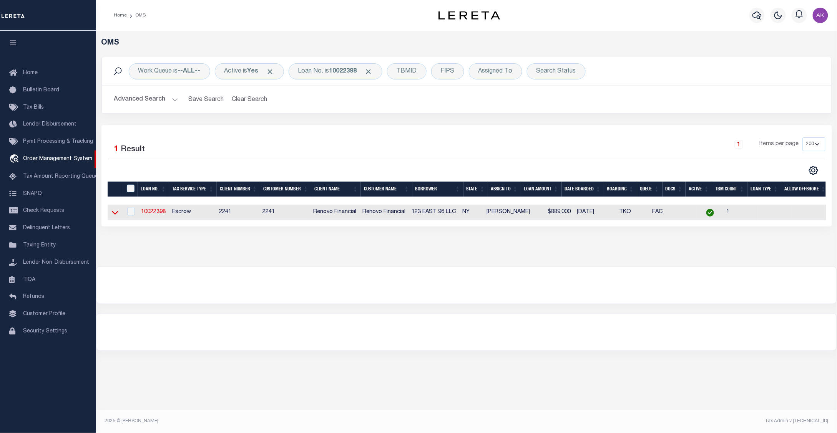
click at [116, 216] on icon at bounding box center [115, 213] width 7 height 8
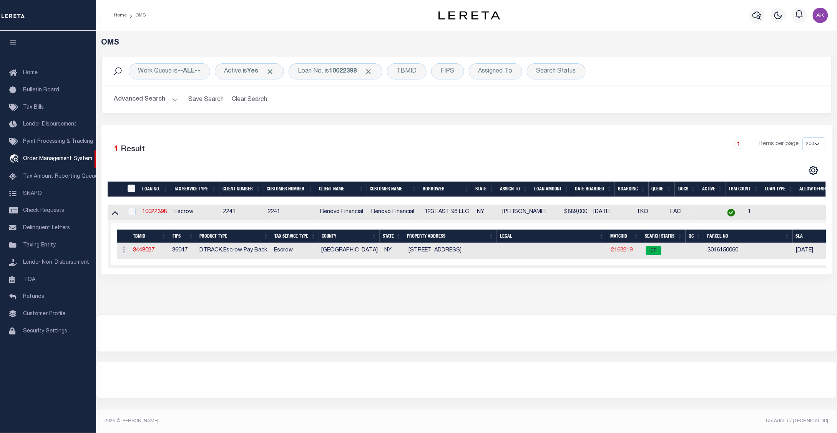
click at [623, 252] on link "2163219" at bounding box center [622, 250] width 22 height 5
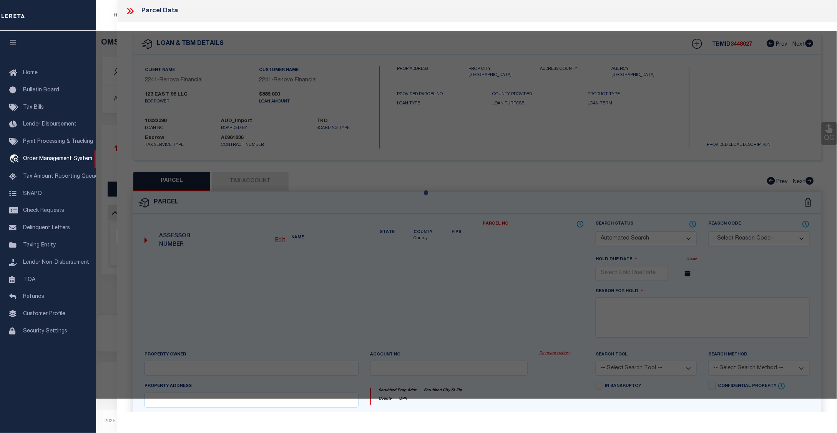
checkbox input "false"
select select "CP"
type input "123 EAST 96 LLC"
select select "AGW"
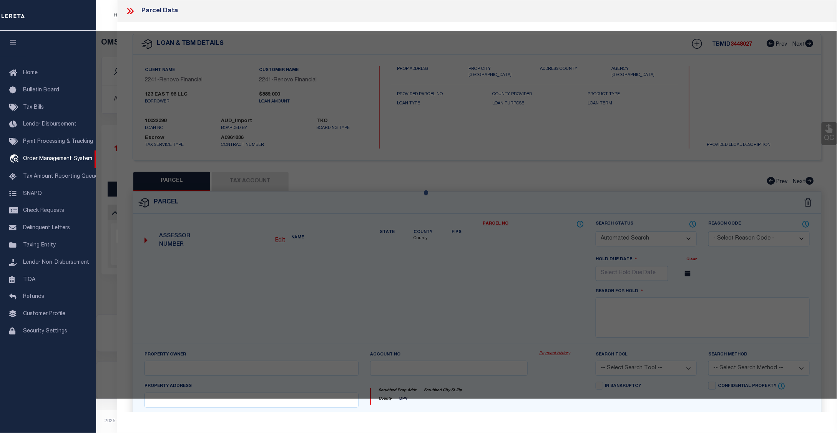
select select "ADD"
type input "123 EAST 96 STREET"
type input "Brooklyn, NY 11212"
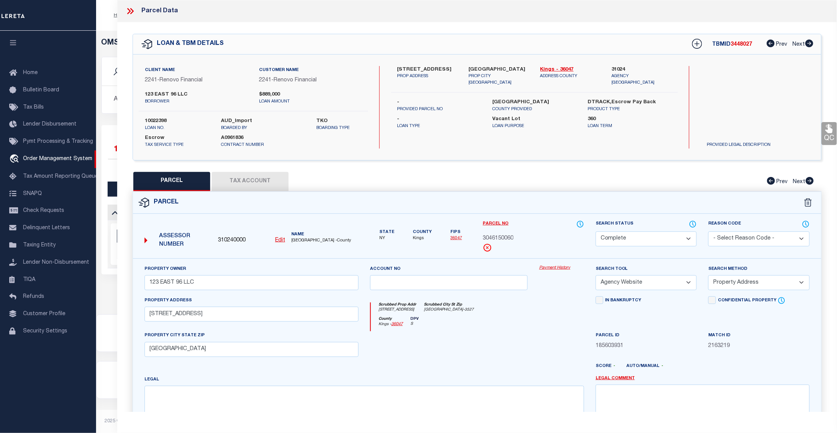
click at [546, 267] on link "Payment History" at bounding box center [561, 268] width 45 height 7
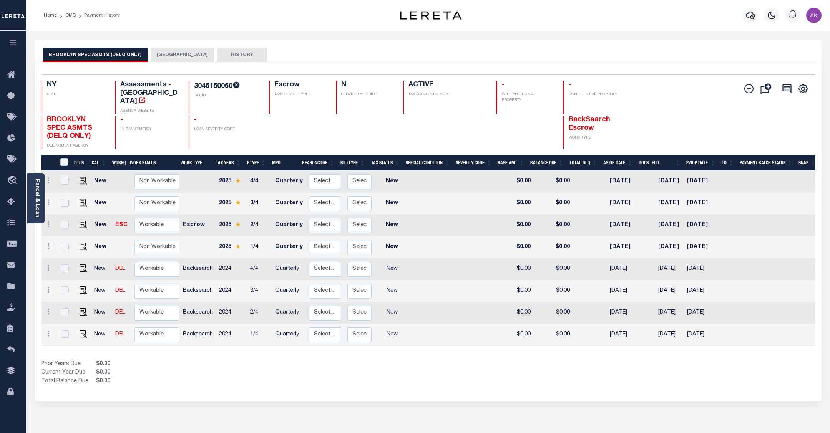
click at [113, 53] on button "BROOKLYN SPEC ASMTS (DELQ ONLY)" at bounding box center [95, 55] width 105 height 15
click at [82, 221] on img "" at bounding box center [84, 225] width 8 height 8
checkbox input "true"
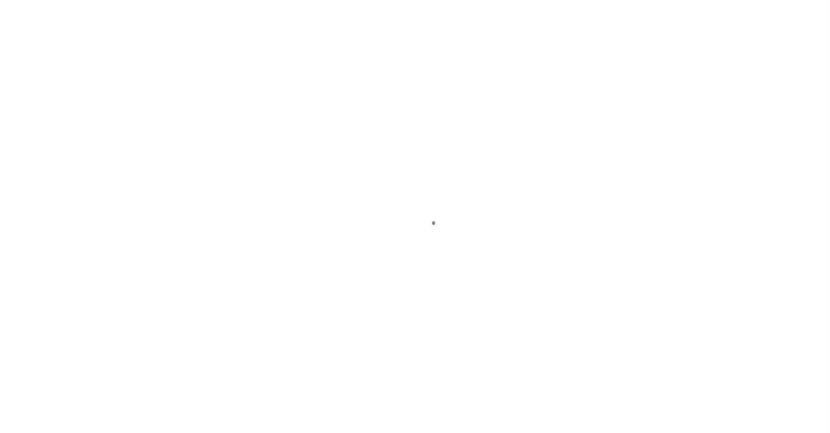
select select "NW2"
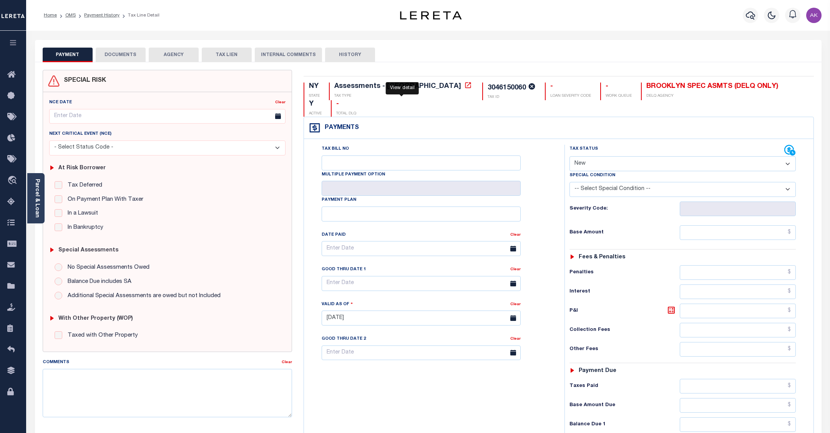
click at [465, 86] on icon at bounding box center [468, 85] width 6 height 6
click at [178, 54] on button "AGENCY" at bounding box center [174, 55] width 50 height 15
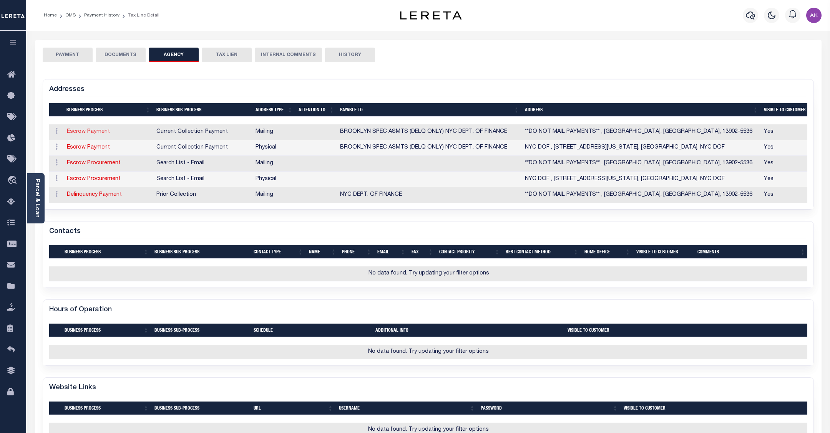
click at [98, 131] on link "Escrow Payment" at bounding box center [88, 131] width 43 height 5
select select "1"
checkbox input "false"
select select
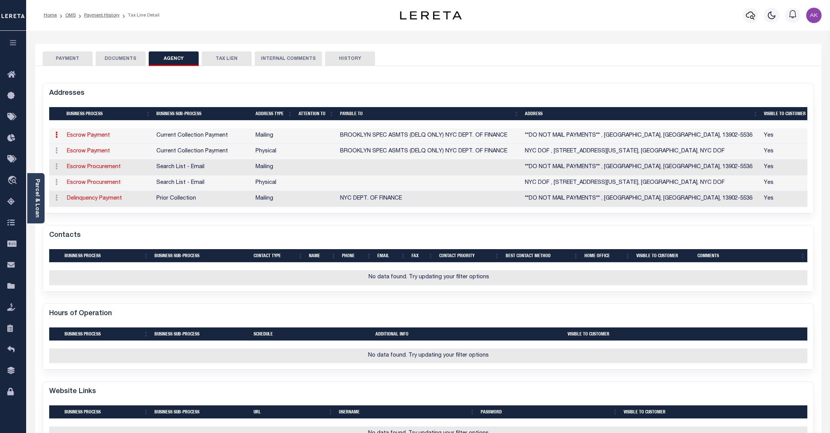
type input "**DO NOT MAIL PAYMENTS**"
type input "BINGHAMTON"
select select "NY"
type input "13902-5536"
checkbox input "true"
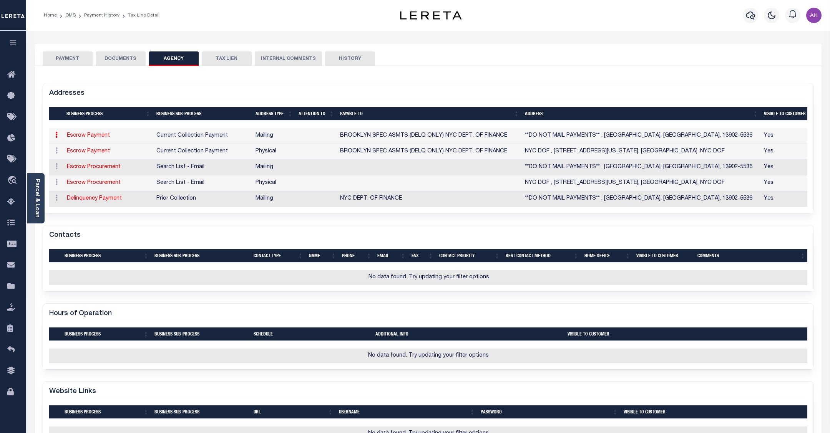
type input "BROOKLYN SPEC ASMTS (DELQ ONLY) NYC DEPT. OF FINANCE"
select select "11"
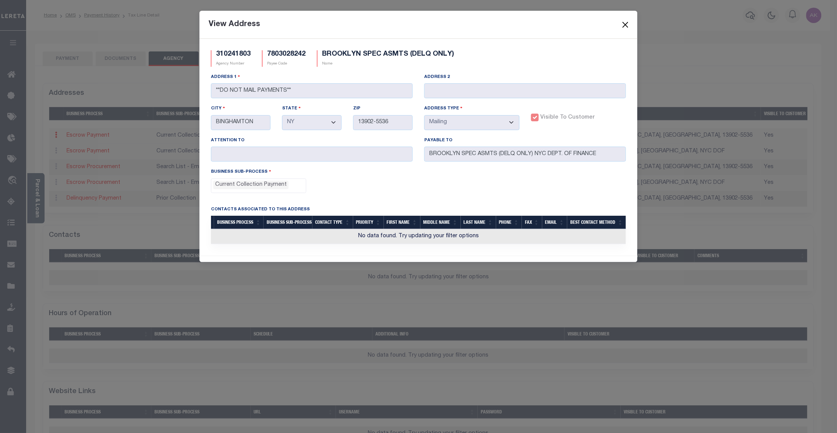
click at [625, 22] on button "Close" at bounding box center [626, 25] width 10 height 10
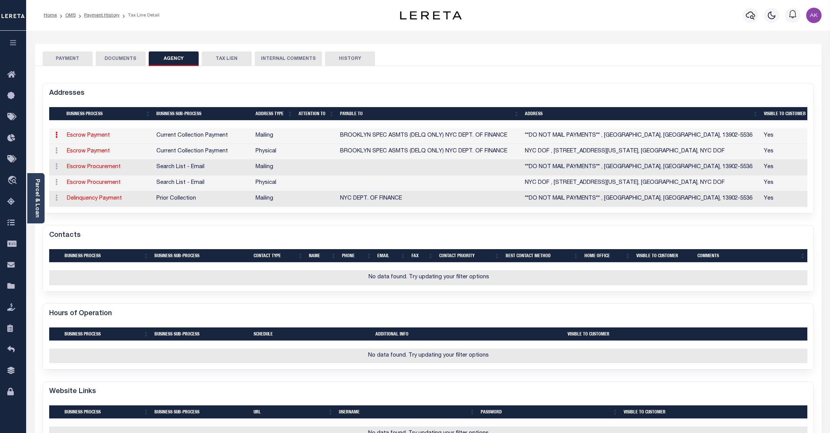
click at [74, 57] on button "PAYMENT" at bounding box center [68, 58] width 50 height 15
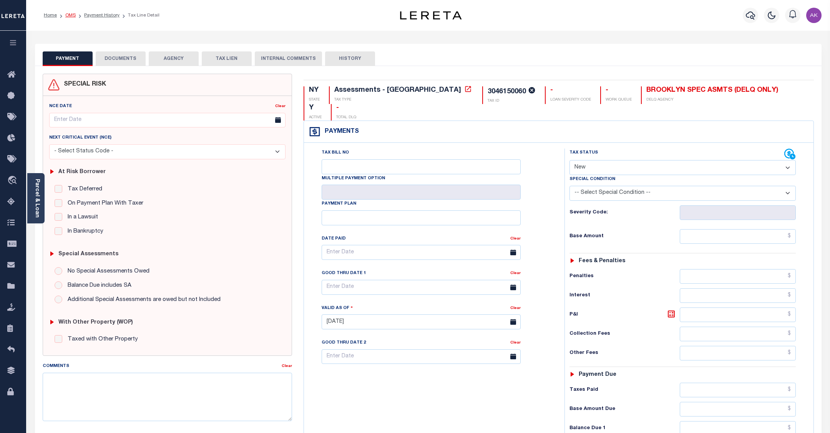
click at [71, 16] on link "OMS" at bounding box center [70, 15] width 10 height 5
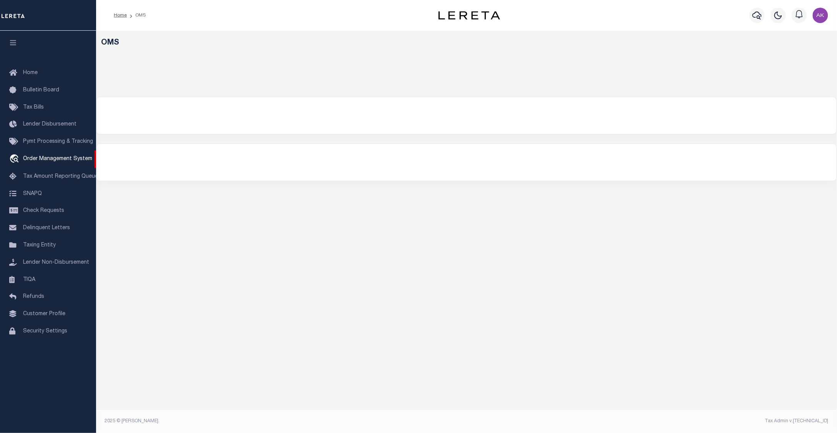
select select "200"
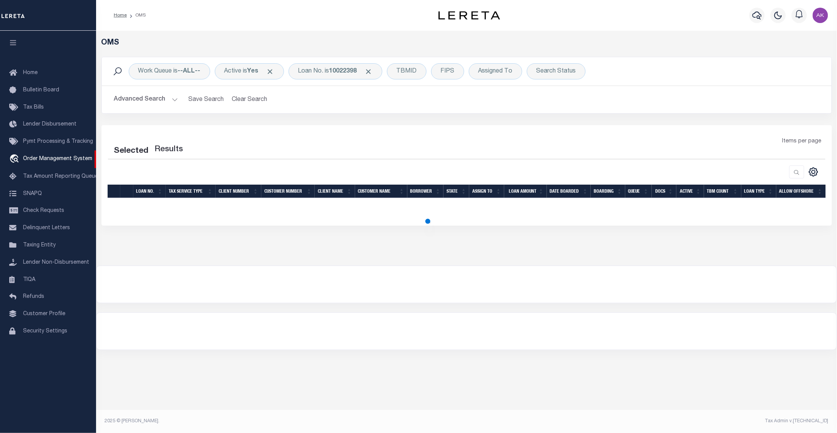
select select "200"
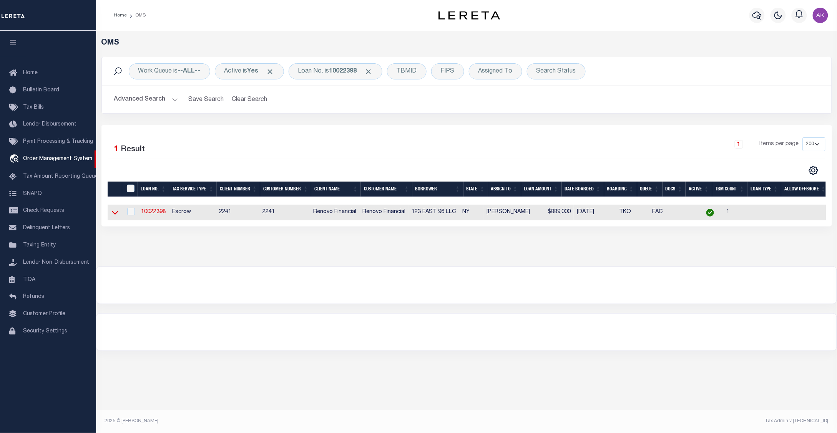
click at [115, 215] on icon at bounding box center [115, 213] width 7 height 8
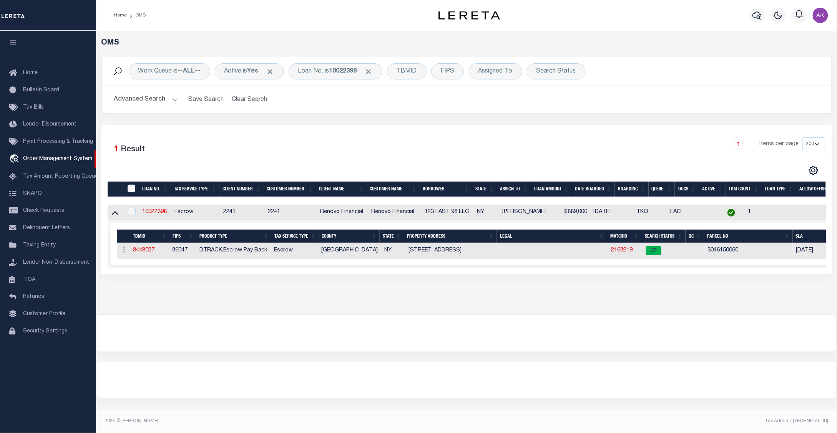
click at [694, 310] on div "OMS Work Queue is --ALL-- Active is Yes Loan No. is 10022398 TBMID FIPS Assigne…" at bounding box center [466, 173] width 741 height 284
